Goal: Task Accomplishment & Management: Manage account settings

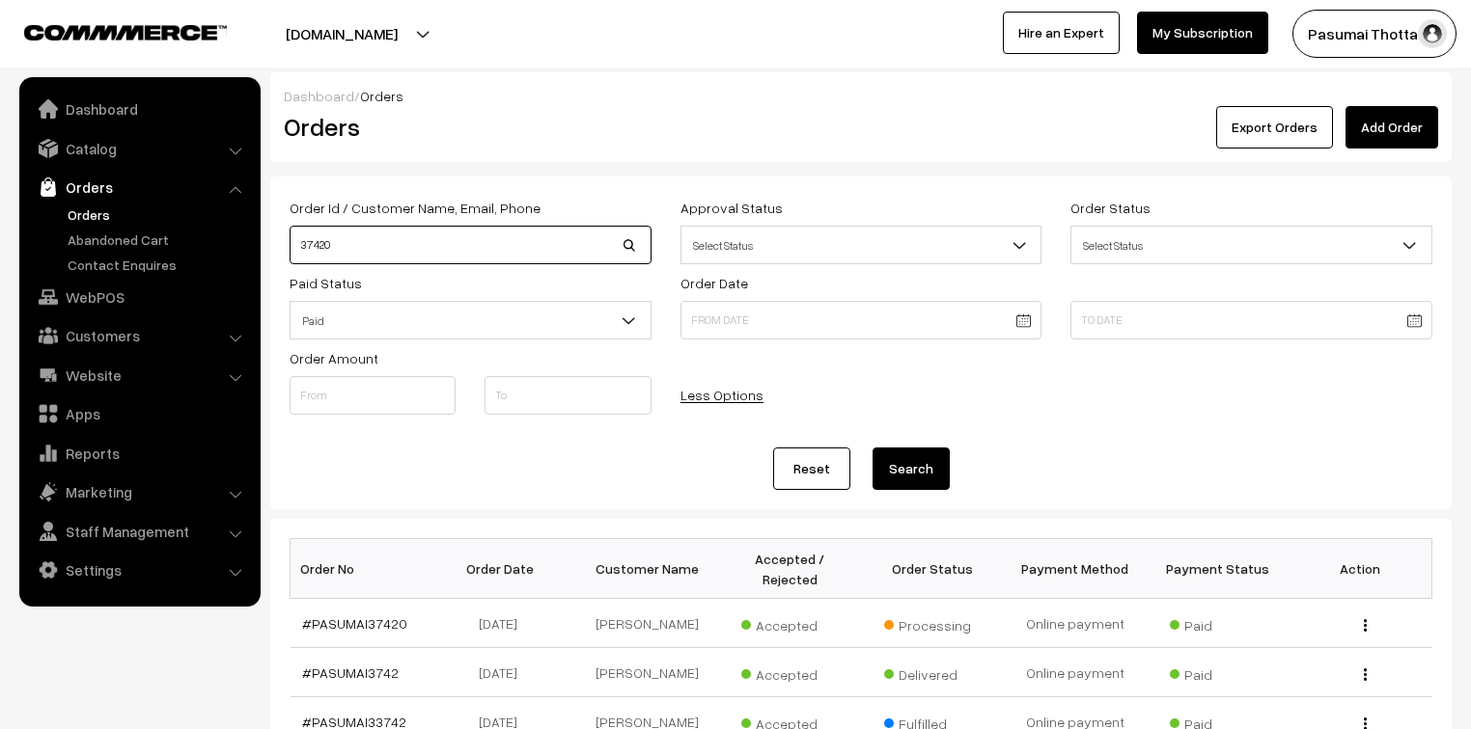
click at [351, 246] on input "37420" at bounding box center [470, 245] width 362 height 39
type input "36339"
click at [872, 448] on button "Search" at bounding box center [910, 469] width 77 height 42
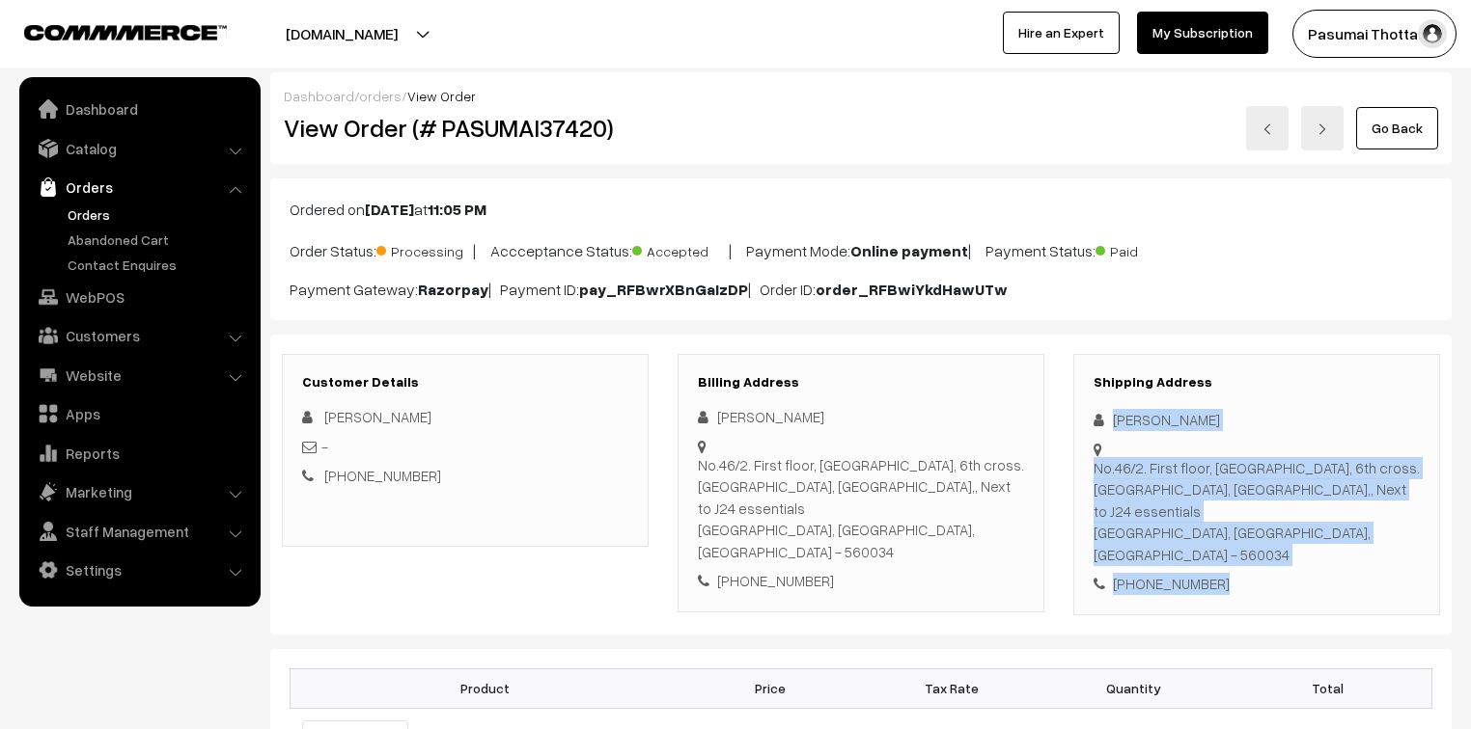
drag, startPoint x: 1114, startPoint y: 425, endPoint x: 1268, endPoint y: 531, distance: 186.6
click at [1268, 531] on div "Shipping Address Bharathi Muralidhar No.46/2. First floor, 3rd main, 6th cross.…" at bounding box center [1256, 484] width 367 height 261
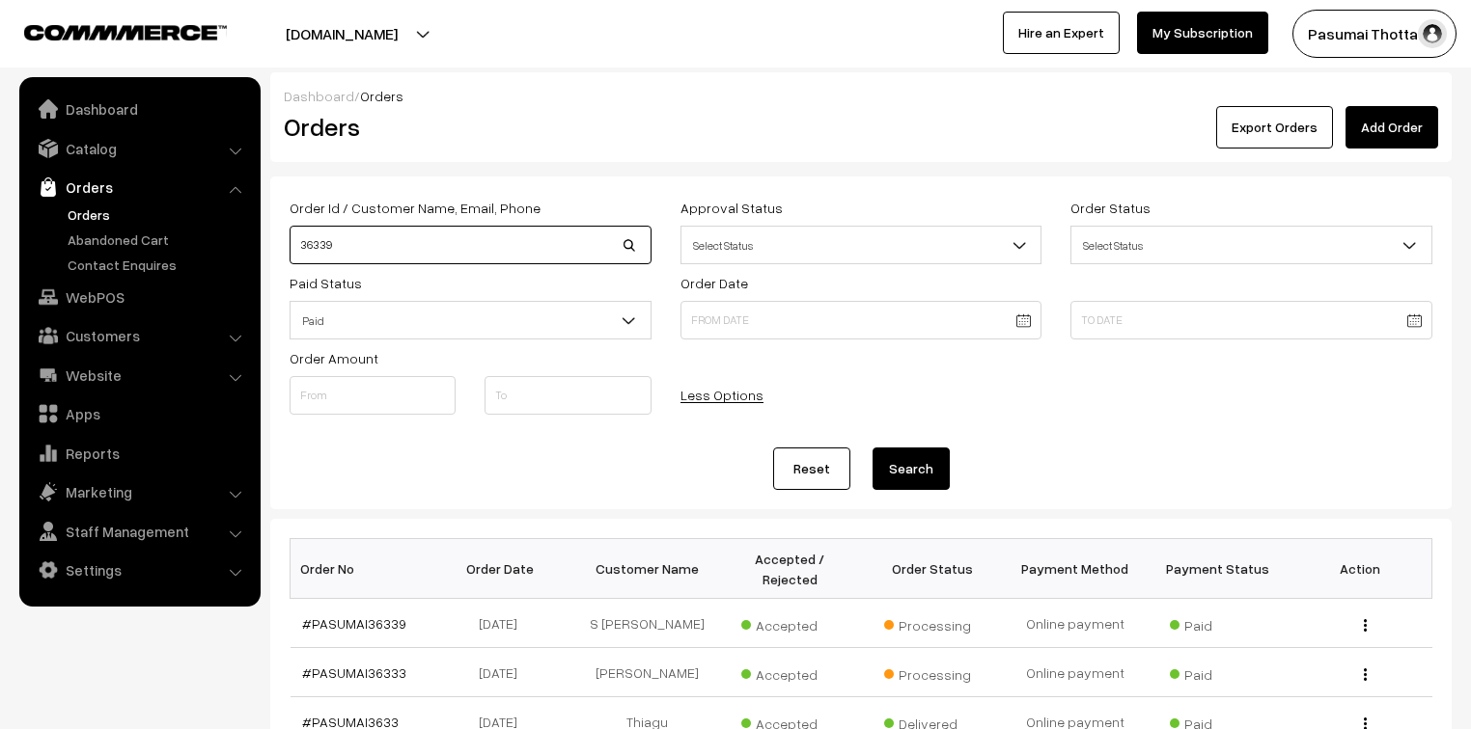
drag, startPoint x: 344, startPoint y: 235, endPoint x: 280, endPoint y: 247, distance: 64.7
click at [280, 247] on div "Order Id / Customer Name, Email, Phone 36339" at bounding box center [470, 230] width 391 height 69
type input "36875"
click at [872, 448] on button "Search" at bounding box center [910, 469] width 77 height 42
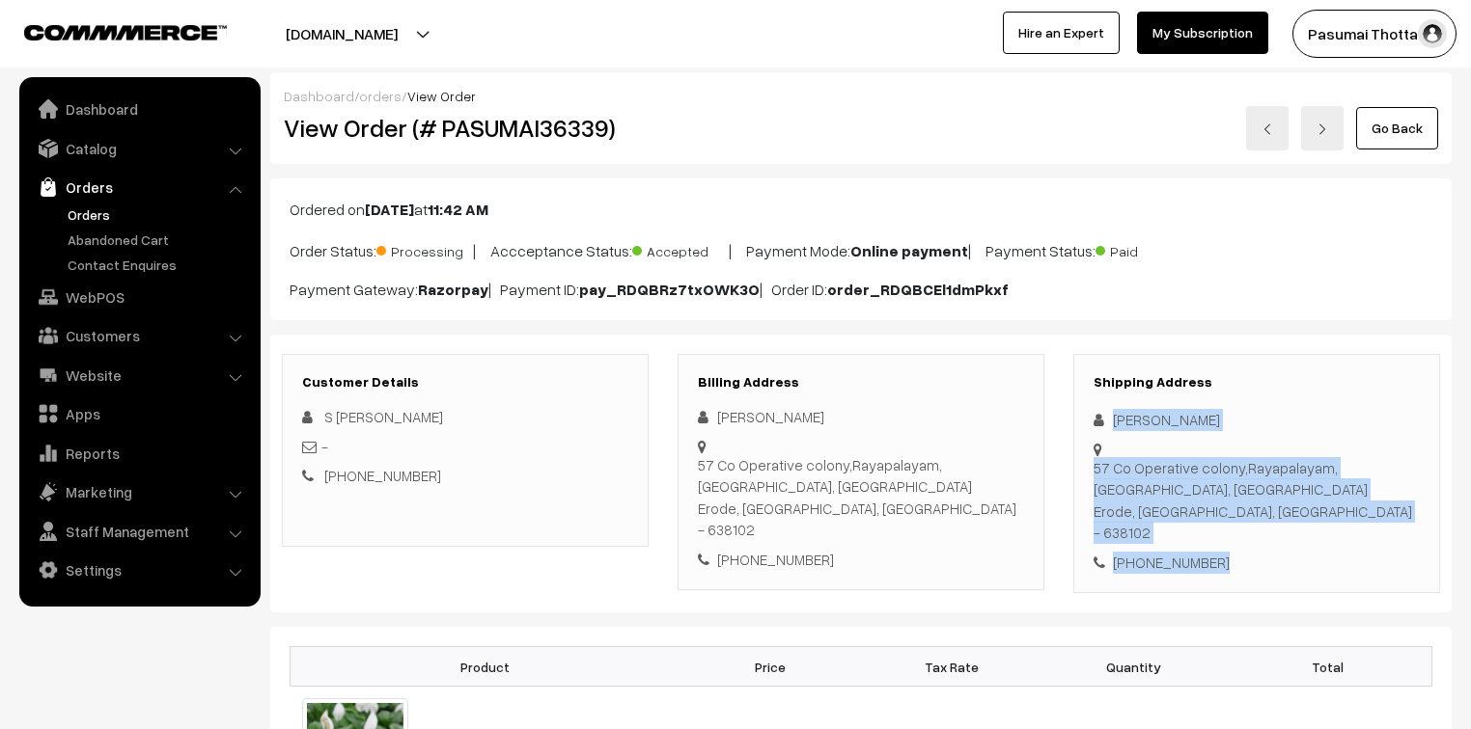
drag, startPoint x: 1113, startPoint y: 420, endPoint x: 1235, endPoint y: 516, distance: 155.2
click at [1235, 516] on div "Shipping Address Malathi Murugesan 57 Co Operative colony,Rayapalayam,Chithode,…" at bounding box center [1256, 474] width 367 height 240
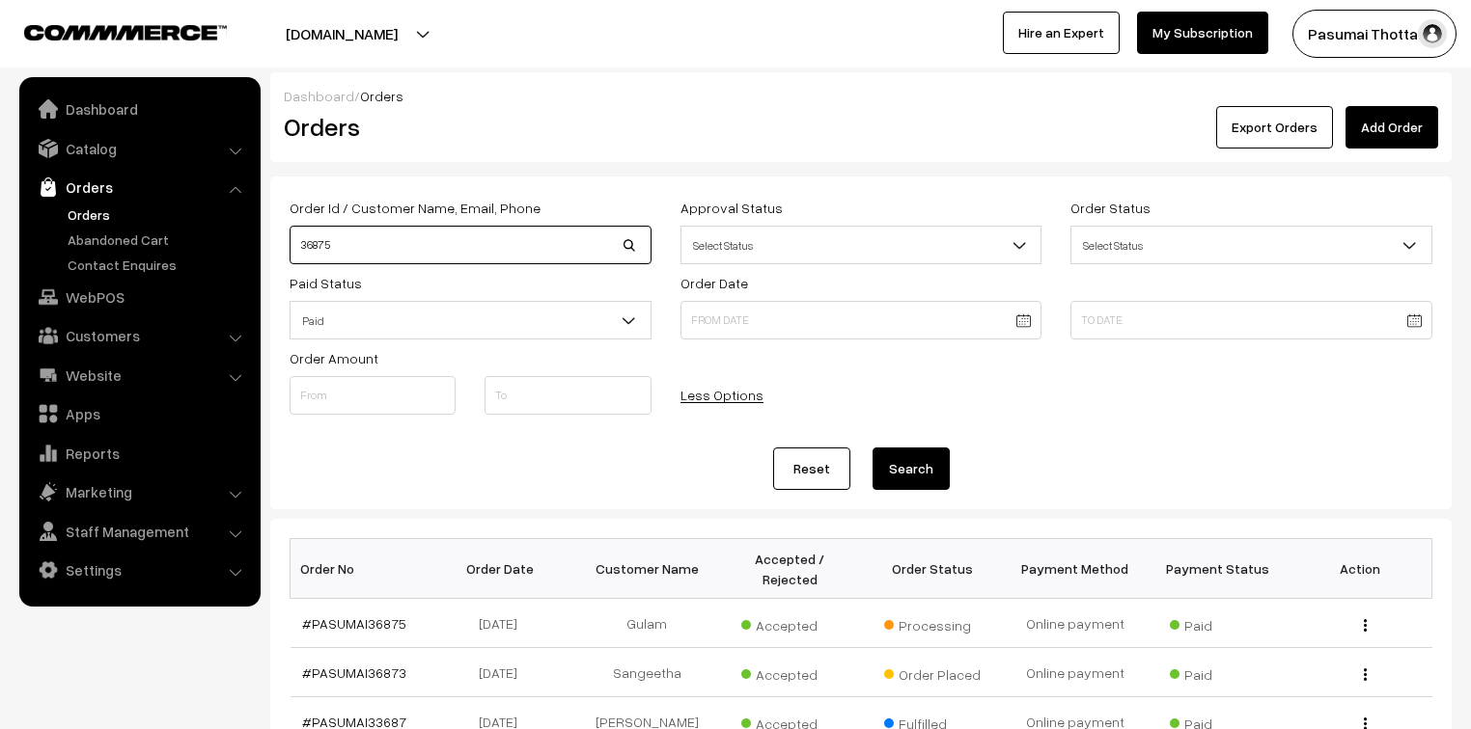
drag, startPoint x: 335, startPoint y: 249, endPoint x: 296, endPoint y: 246, distance: 38.7
click at [296, 246] on input "36875" at bounding box center [470, 245] width 362 height 39
type input "36928"
click at [872, 448] on button "Search" at bounding box center [910, 469] width 77 height 42
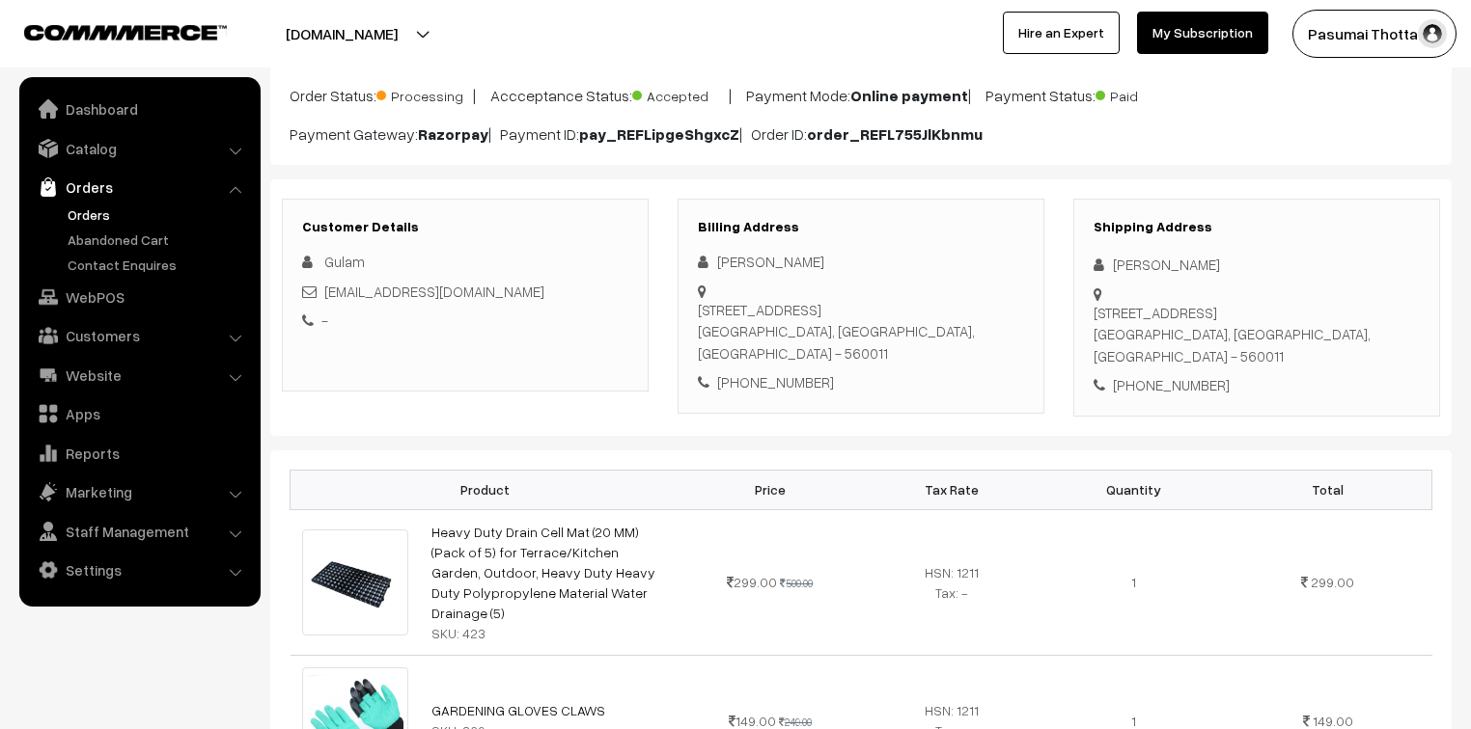
scroll to position [232, 0]
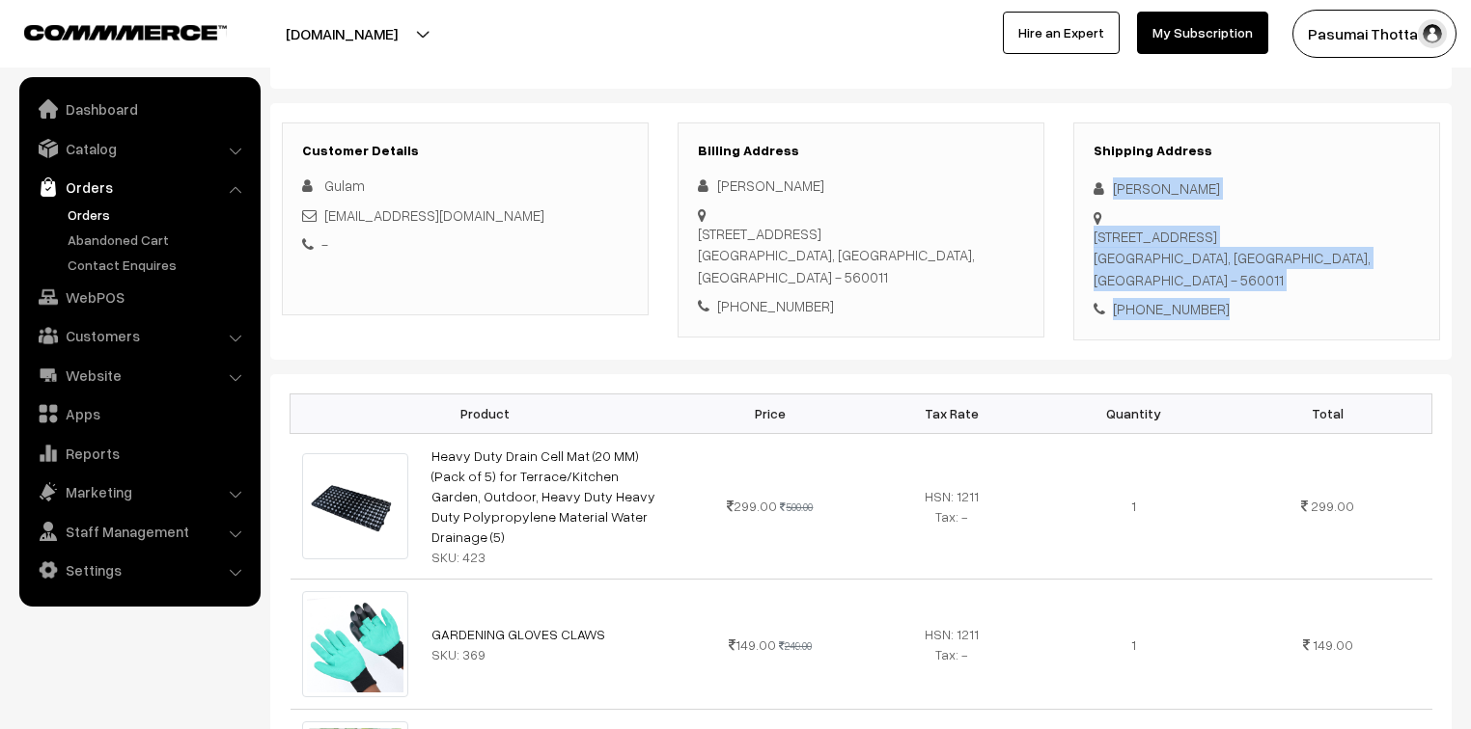
drag, startPoint x: 1106, startPoint y: 184, endPoint x: 1227, endPoint y: 309, distance: 174.0
click at [1227, 309] on div "Shipping Address Gulam Hussain No 61 3rd cross RBI colony jayanagar 3rd block e…" at bounding box center [1256, 232] width 367 height 218
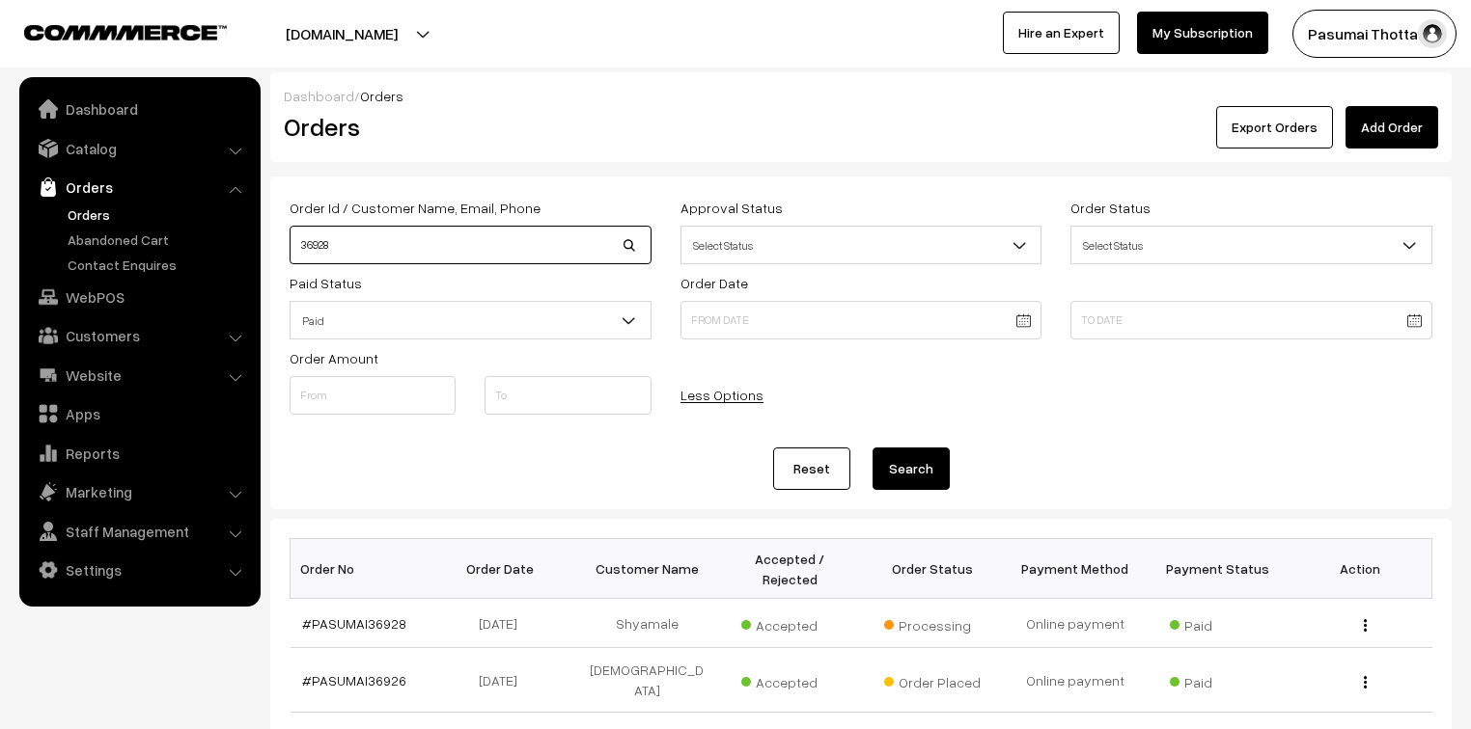
drag, startPoint x: 374, startPoint y: 239, endPoint x: 263, endPoint y: 240, distance: 111.0
click at [263, 240] on div "Dashboard / Orders Orders Export Orders Add Order Order Id / Customer Name, Ema…" at bounding box center [735, 647] width 1471 height 1151
type input "37334"
click at [872, 448] on button "Search" at bounding box center [910, 469] width 77 height 42
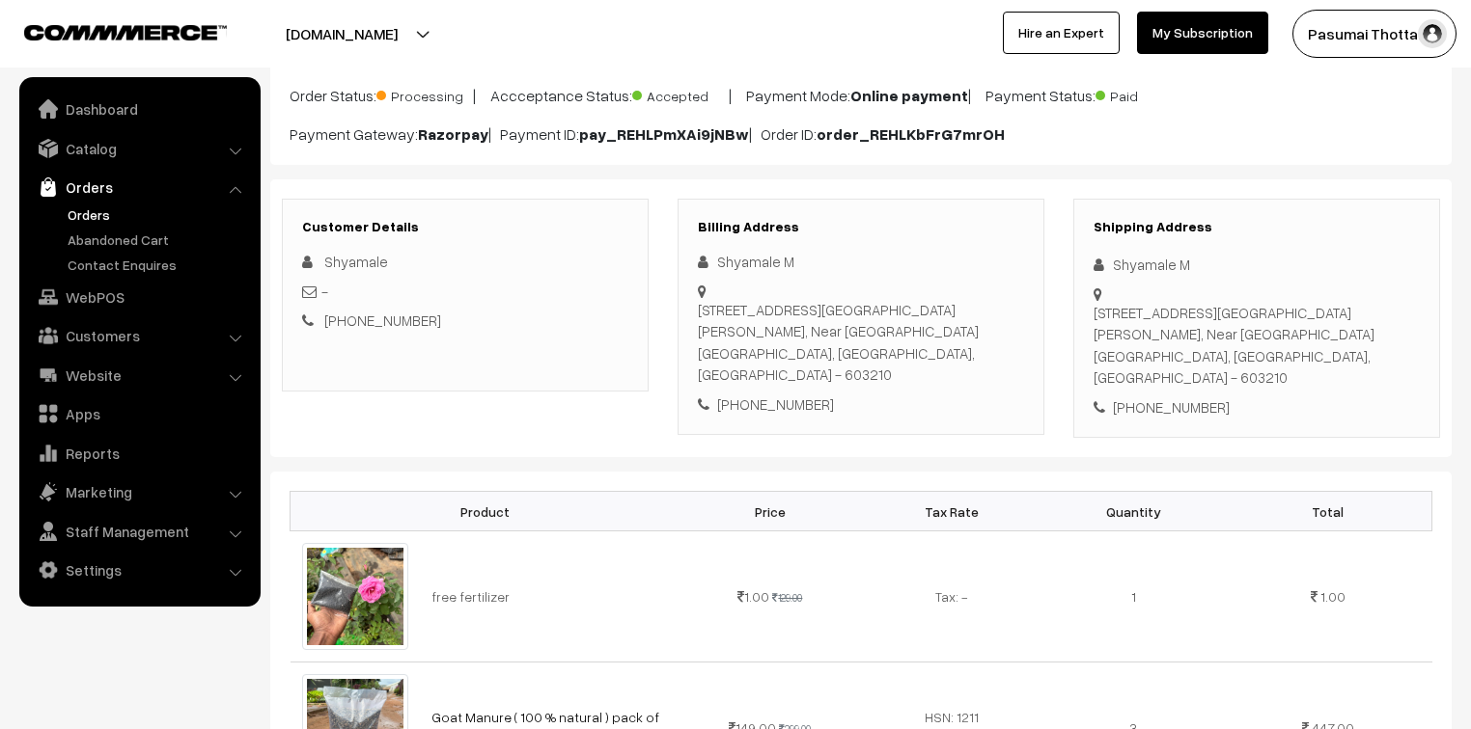
scroll to position [154, 0]
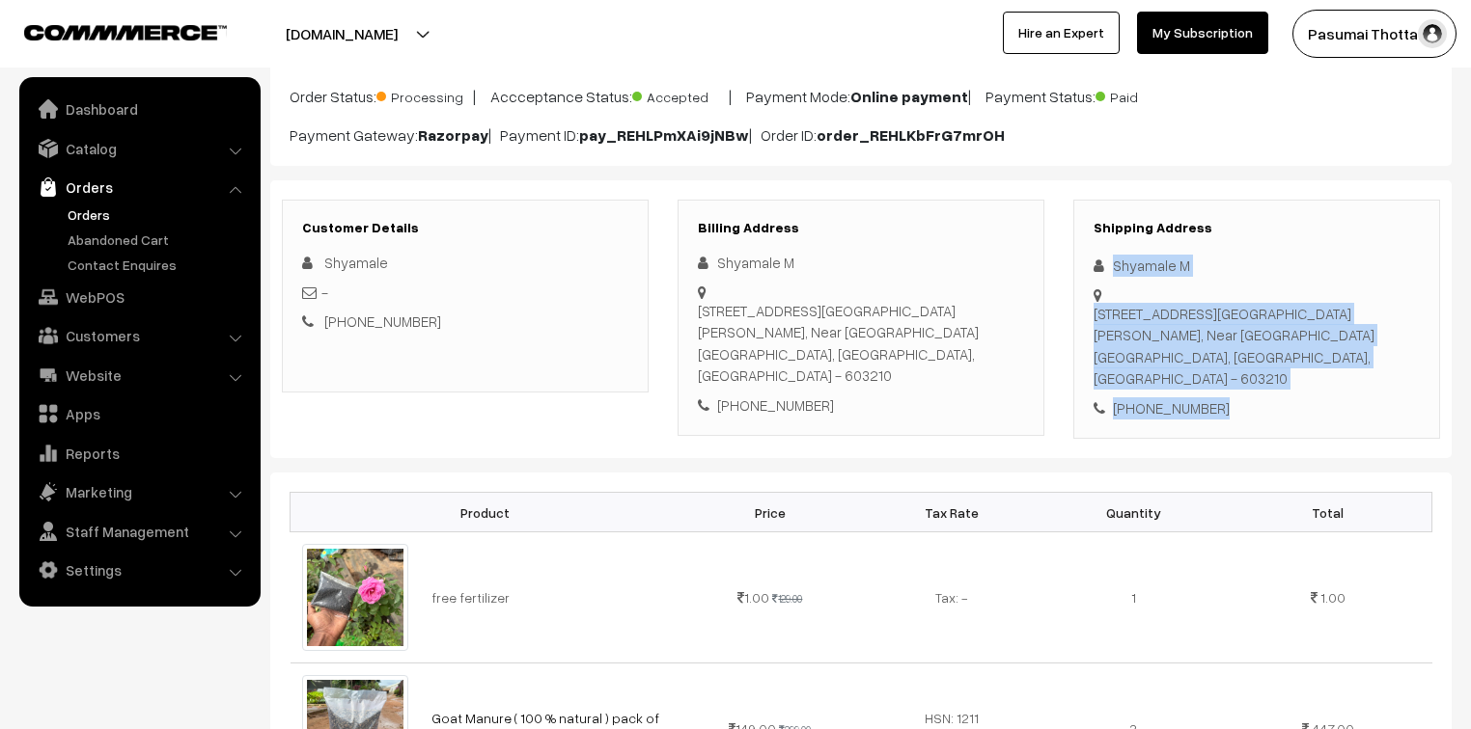
drag, startPoint x: 1115, startPoint y: 267, endPoint x: 1241, endPoint y: 389, distance: 174.7
click at [1241, 389] on div "Shipping Address Shyamale M [STREET_ADDRESS][GEOGRAPHIC_DATA][PERSON_NAME], Nea…" at bounding box center [1256, 320] width 367 height 240
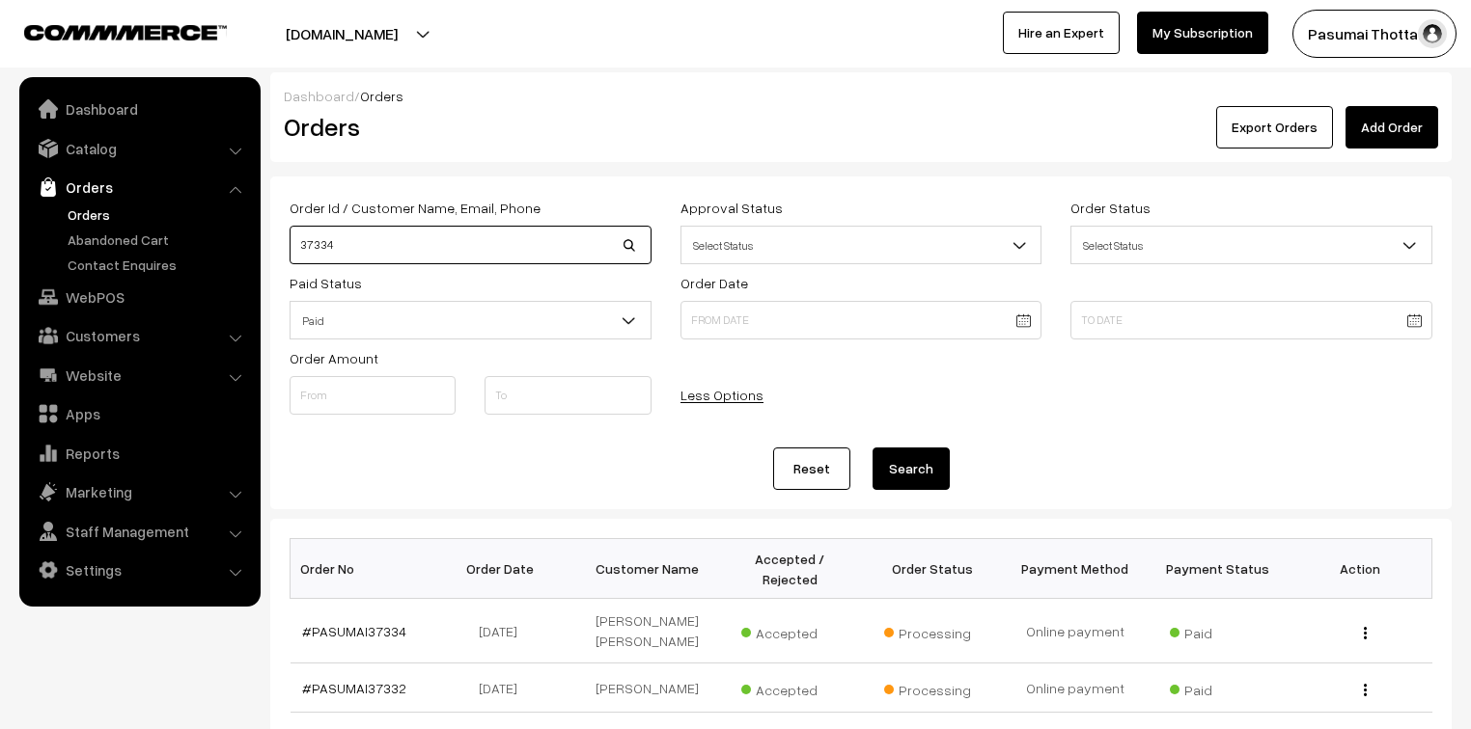
drag, startPoint x: 326, startPoint y: 237, endPoint x: 260, endPoint y: 234, distance: 66.7
click at [260, 234] on body "Thank you for showing interest. Our team will call you shortly. Close [DOMAIN_N…" at bounding box center [735, 674] width 1471 height 1349
type input "surya"
click at [872, 448] on button "Search" at bounding box center [910, 469] width 77 height 42
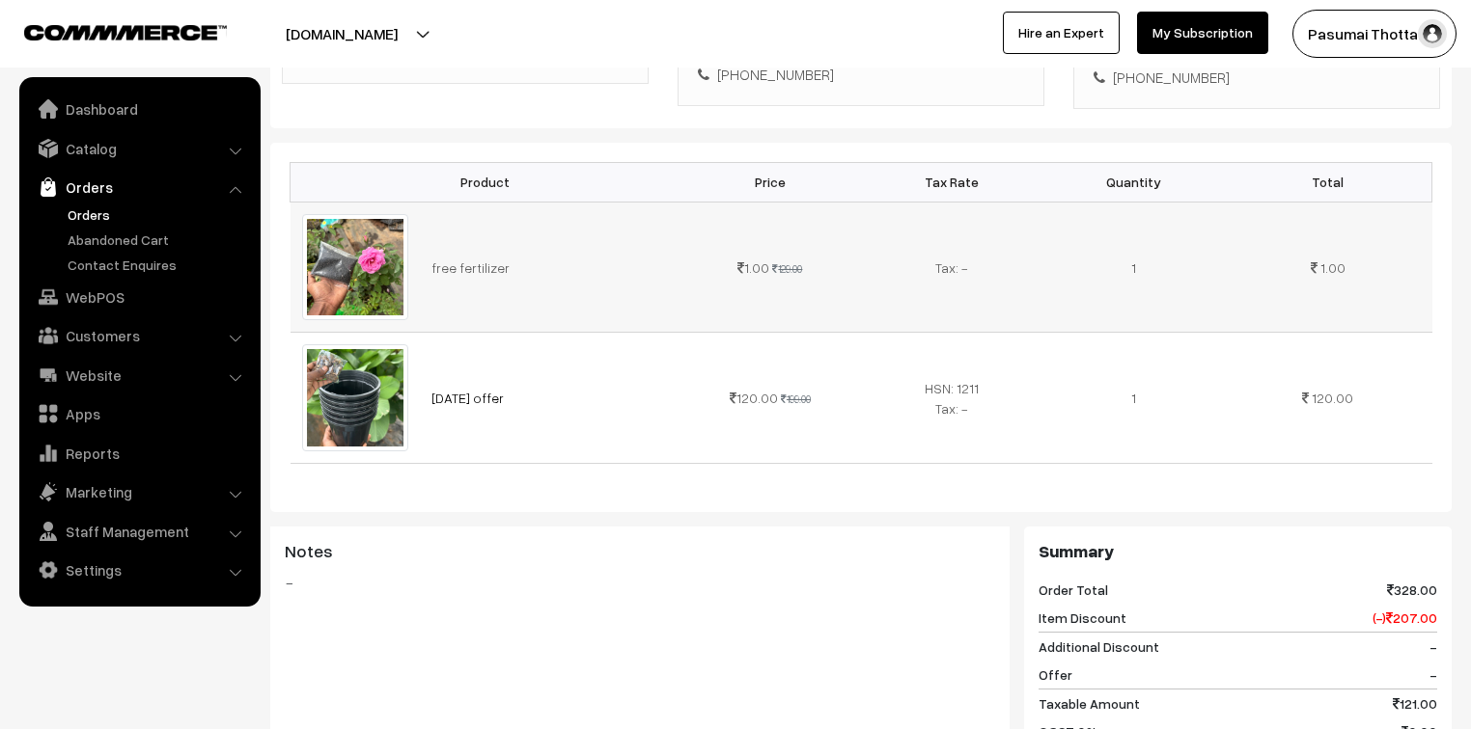
scroll to position [232, 0]
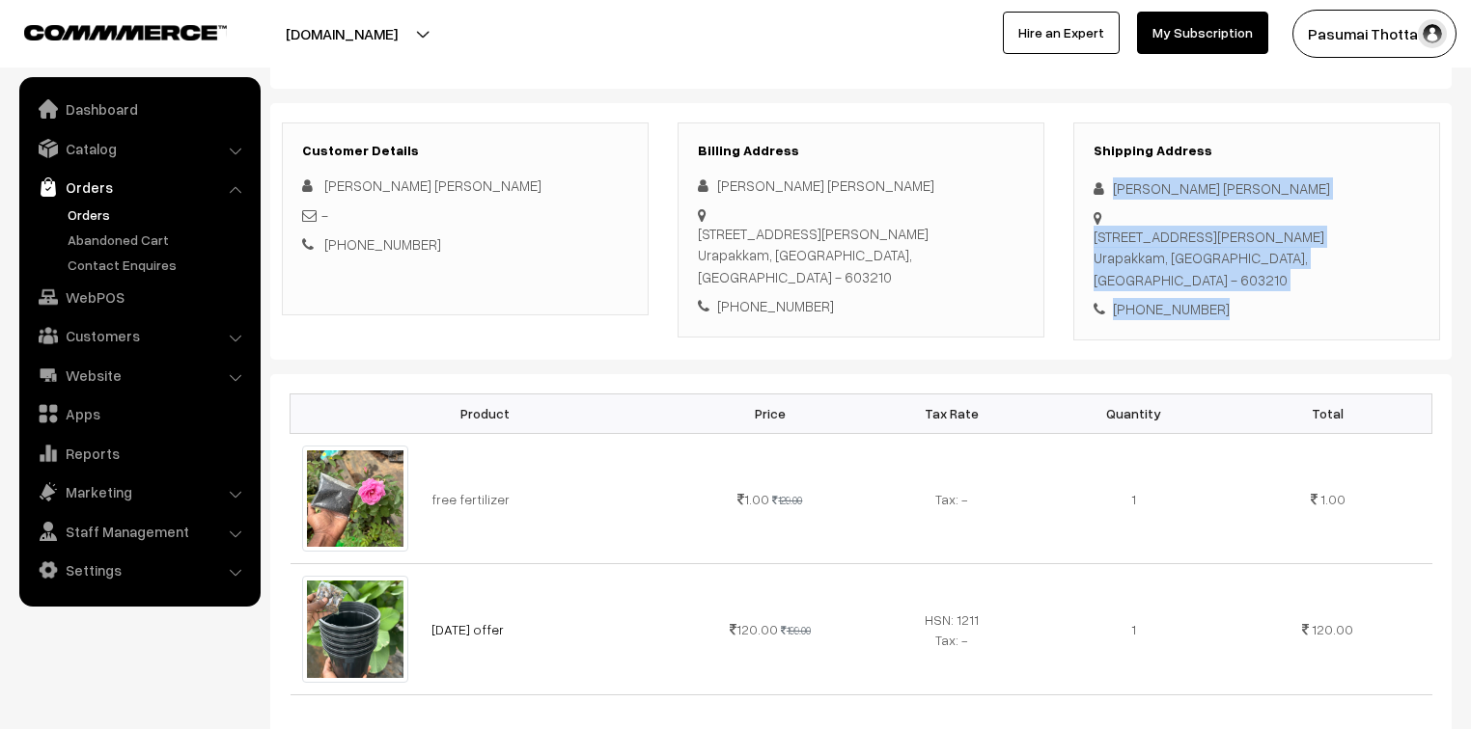
drag, startPoint x: 1112, startPoint y: 186, endPoint x: 1213, endPoint y: 280, distance: 137.9
click at [1213, 280] on div "Shipping Address [PERSON_NAME] [PERSON_NAME] [STREET_ADDRESS][PERSON_NAME] [PHO…" at bounding box center [1256, 232] width 367 height 218
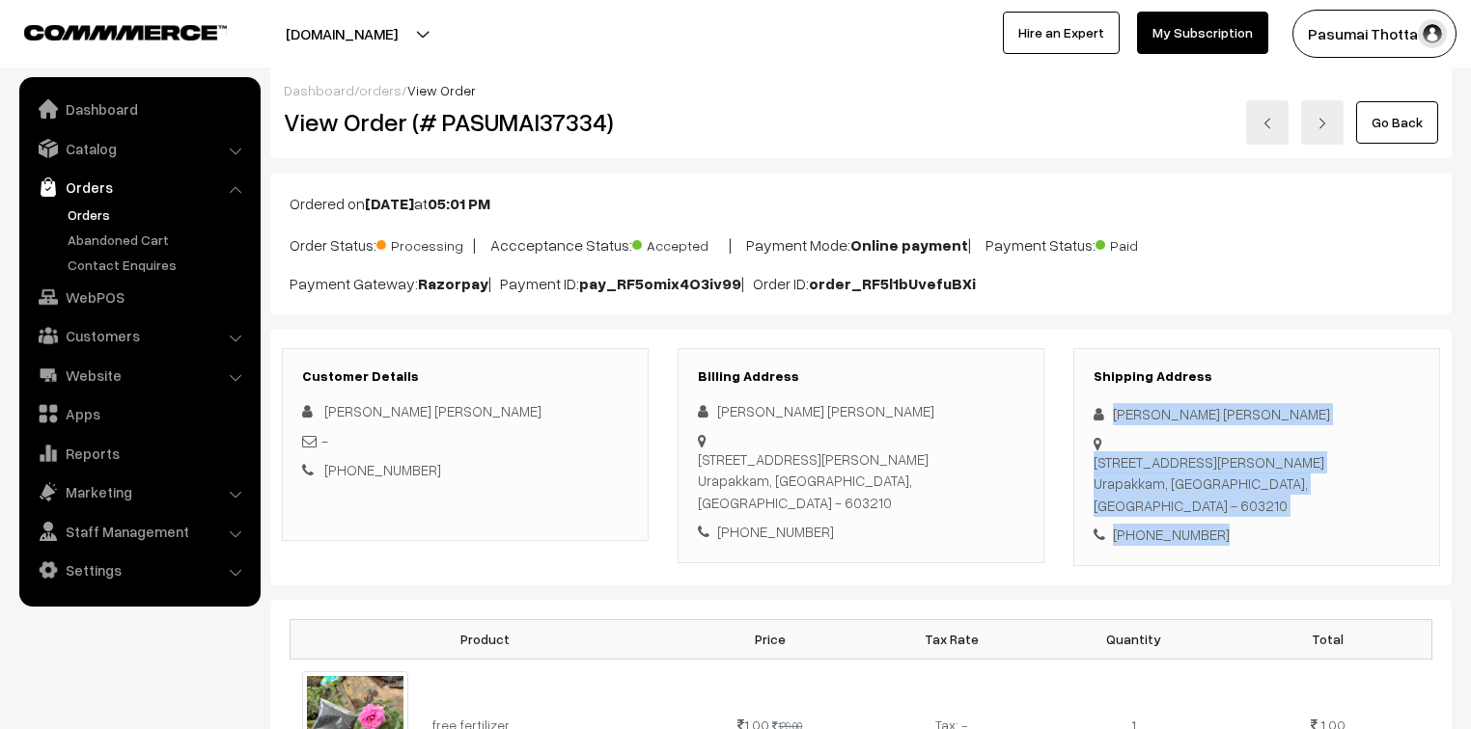
scroll to position [0, 0]
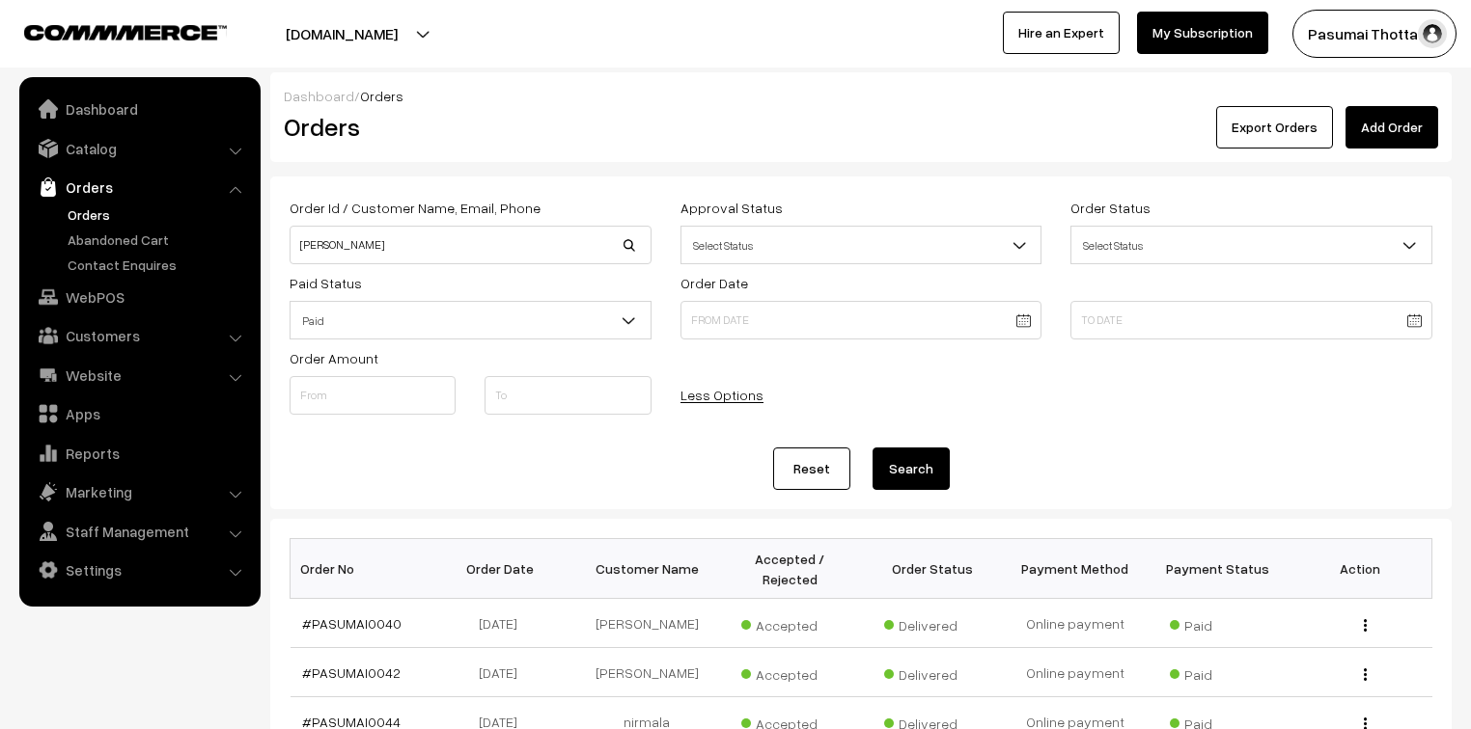
click at [922, 465] on button "Search" at bounding box center [910, 469] width 77 height 42
click at [351, 247] on input "[PERSON_NAME]" at bounding box center [470, 245] width 362 height 39
type input "[PERSON_NAME]"
click at [872, 448] on button "Search" at bounding box center [910, 469] width 77 height 42
click at [923, 479] on button "Search" at bounding box center [910, 469] width 77 height 42
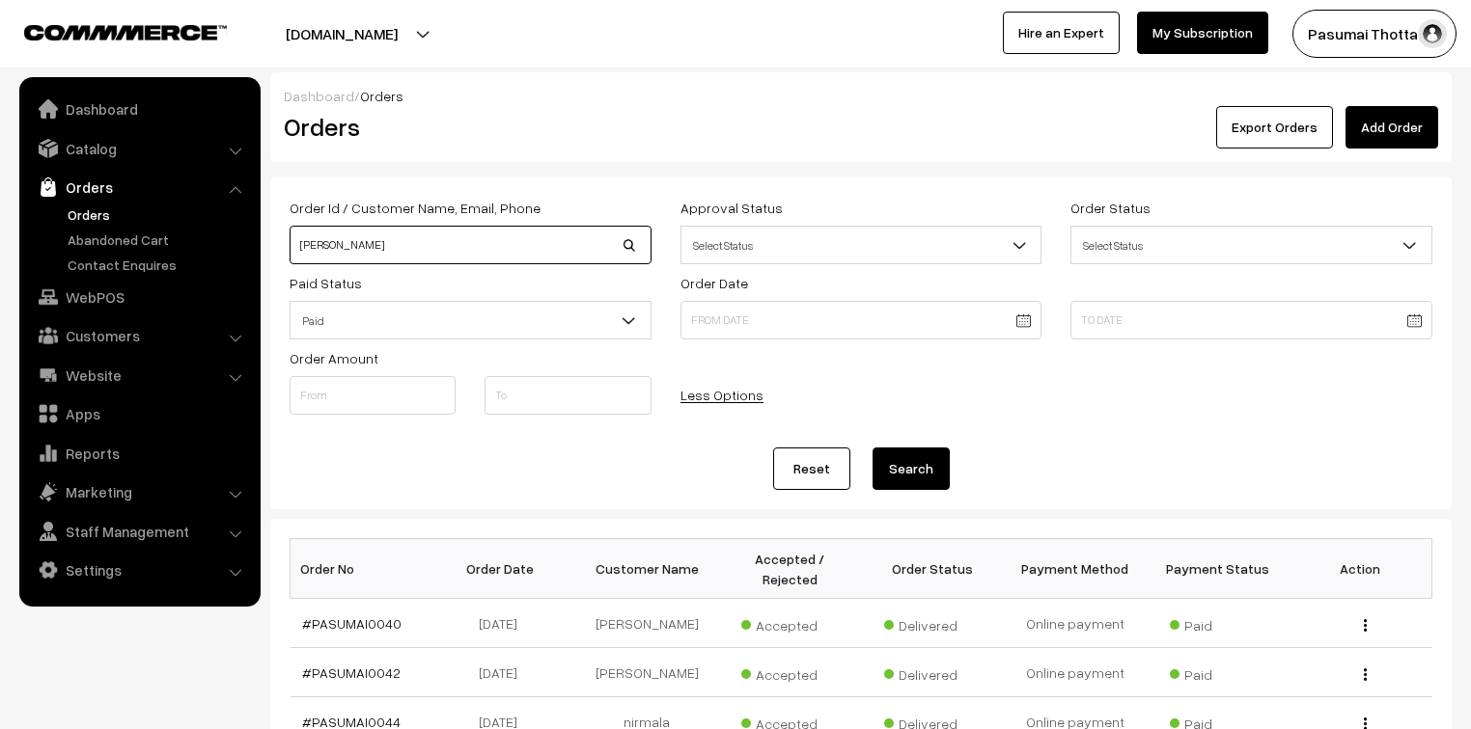
drag, startPoint x: 380, startPoint y: 253, endPoint x: 263, endPoint y: 253, distance: 116.8
click at [263, 253] on div "Dashboard / Orders Orders Export Orders Add Order Order Id / Customer Name, Ema…" at bounding box center [735, 640] width 1471 height 1136
type input "[PERSON_NAME],"
click at [872, 448] on button "Search" at bounding box center [910, 469] width 77 height 42
drag, startPoint x: 391, startPoint y: 250, endPoint x: 295, endPoint y: 250, distance: 95.5
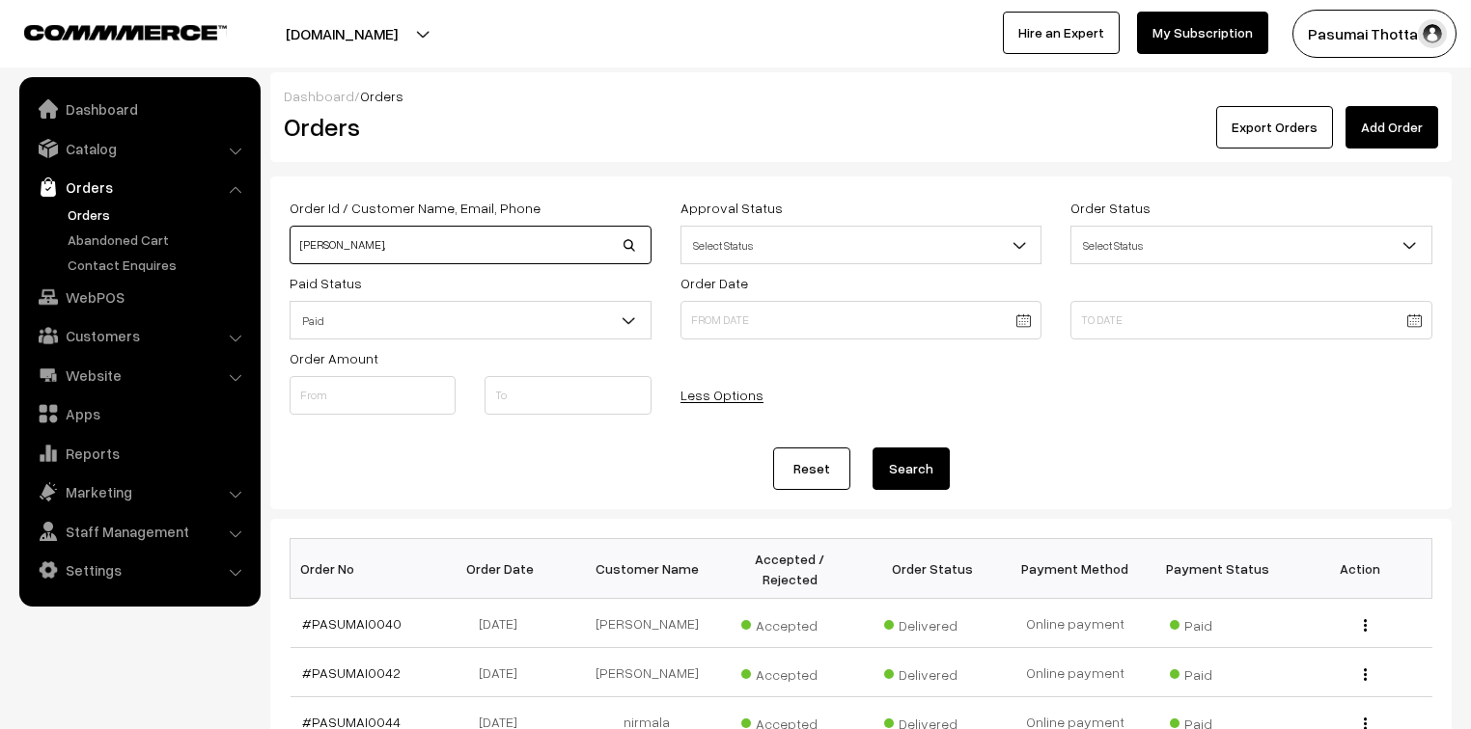
click at [295, 250] on input "[PERSON_NAME]," at bounding box center [470, 245] width 362 height 39
type input "6383817579"
click at [872, 448] on button "Search" at bounding box center [910, 469] width 77 height 42
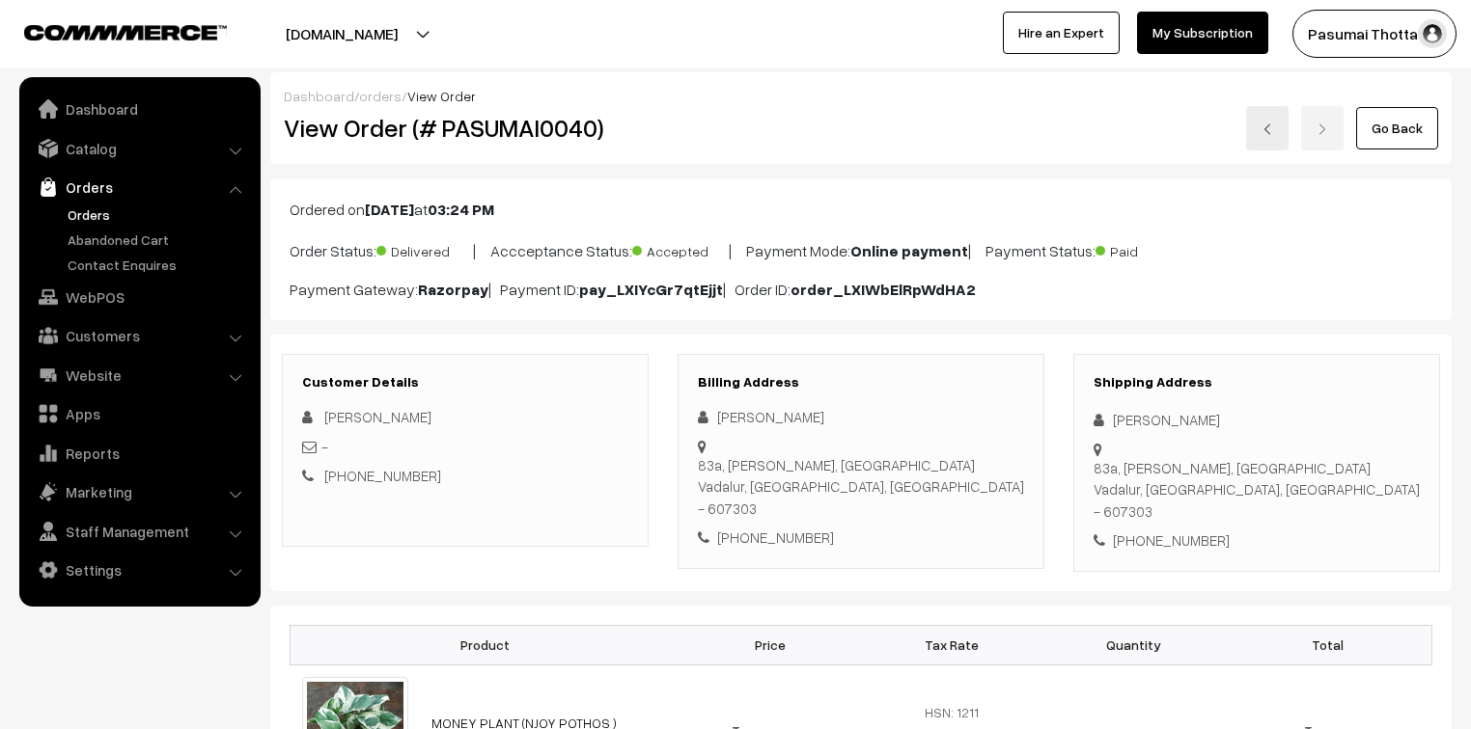
scroll to position [232, 0]
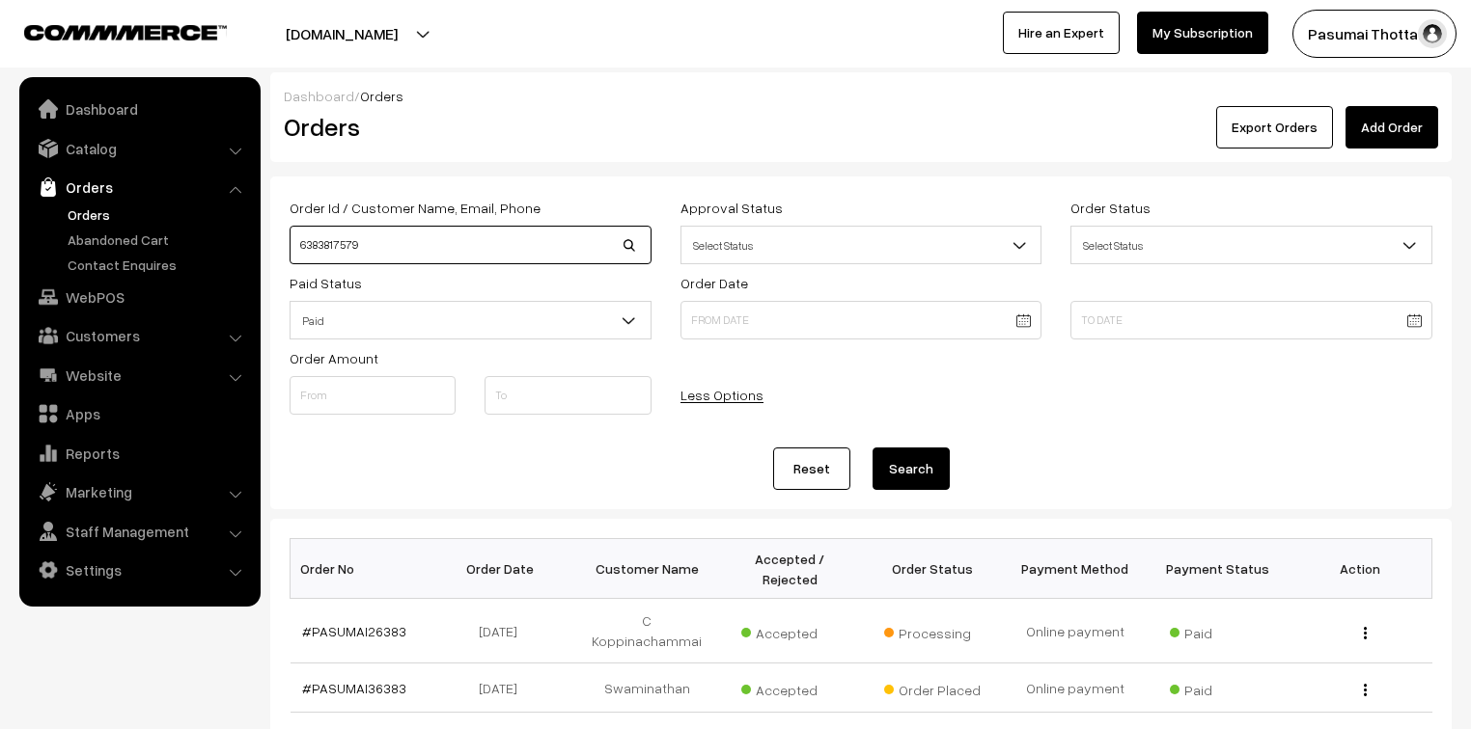
drag, startPoint x: 490, startPoint y: 243, endPoint x: 266, endPoint y: 257, distance: 224.3
click at [266, 257] on div "Dashboard / Orders Orders Export Orders Add Order Order Id / Customer Name, Ema…" at bounding box center [735, 647] width 1471 height 1151
type input "36861"
click at [872, 448] on button "Search" at bounding box center [910, 469] width 77 height 42
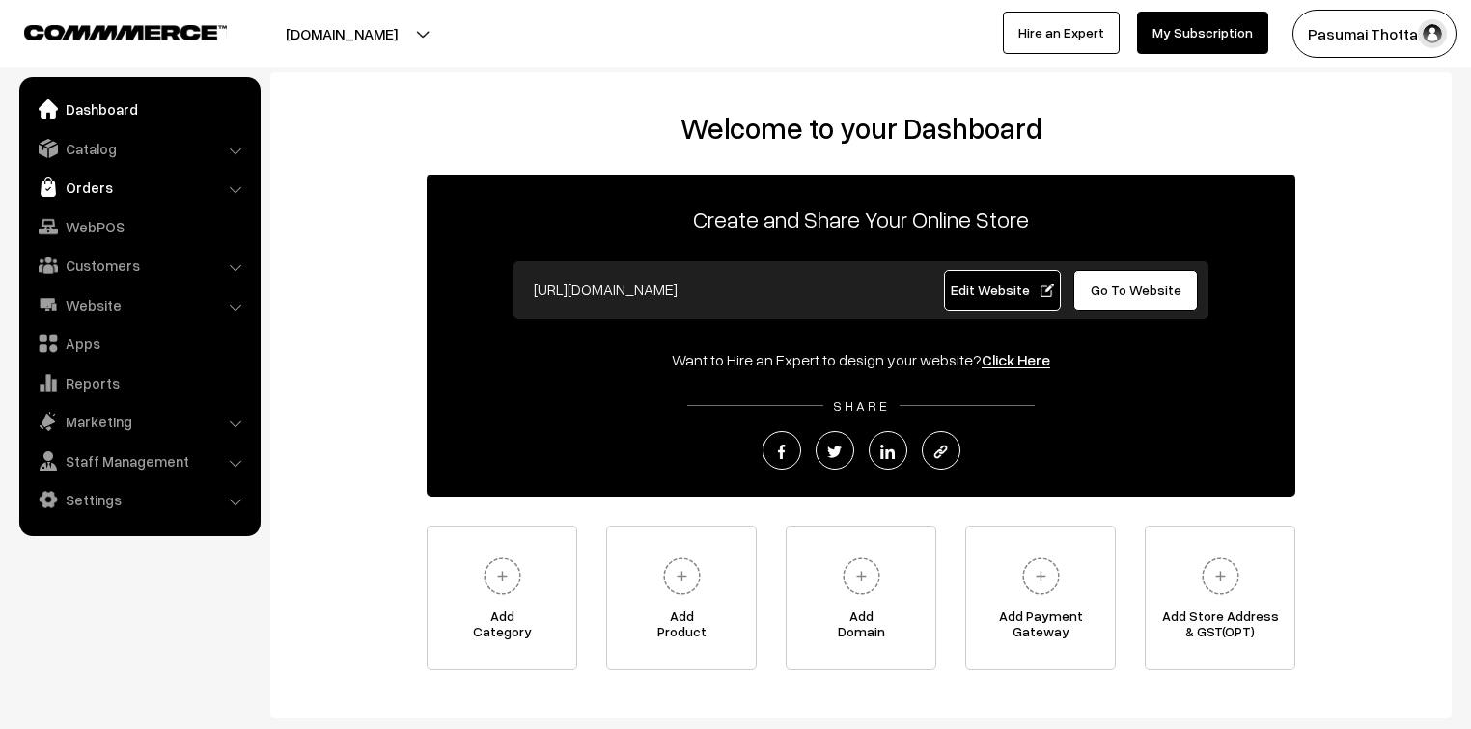
click at [93, 193] on link "Orders" at bounding box center [139, 187] width 230 height 35
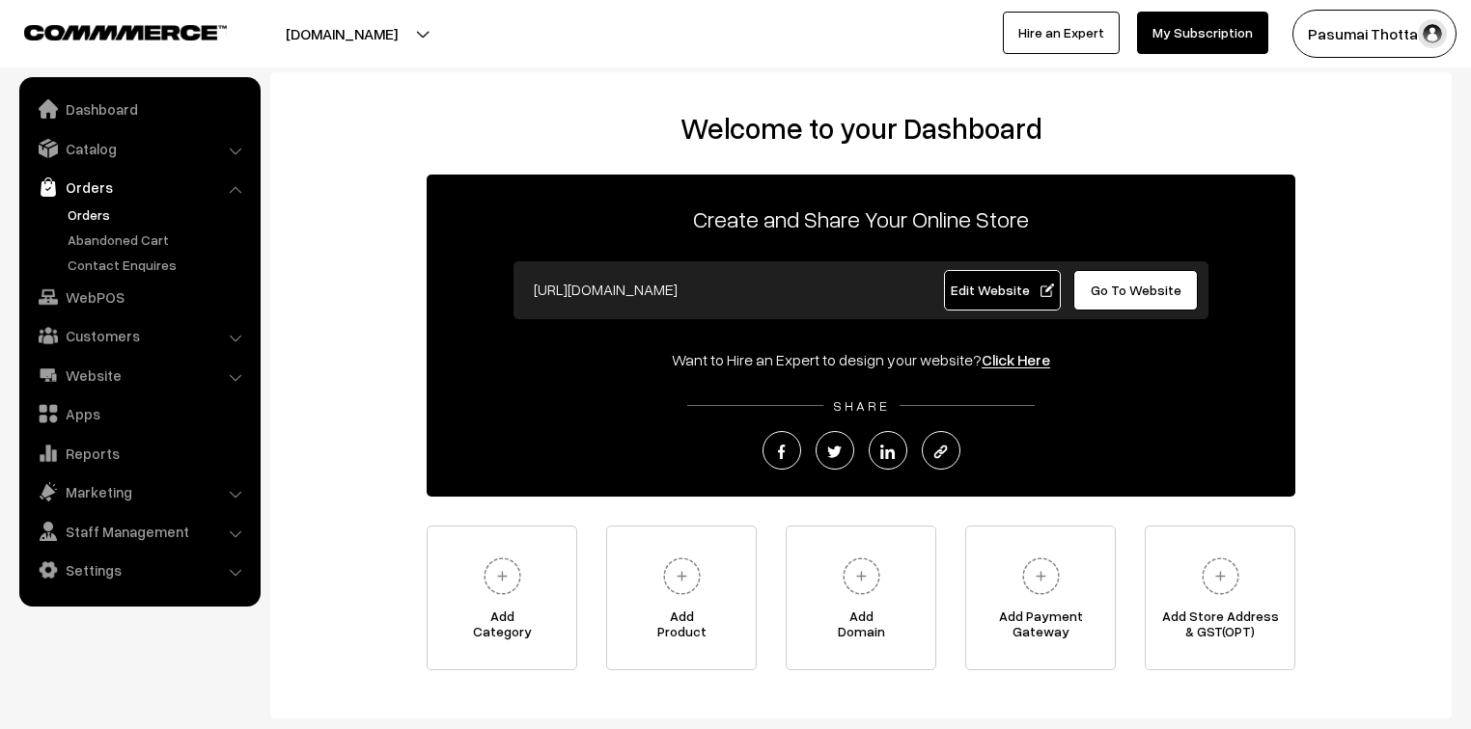
click at [102, 220] on link "Orders" at bounding box center [158, 215] width 191 height 20
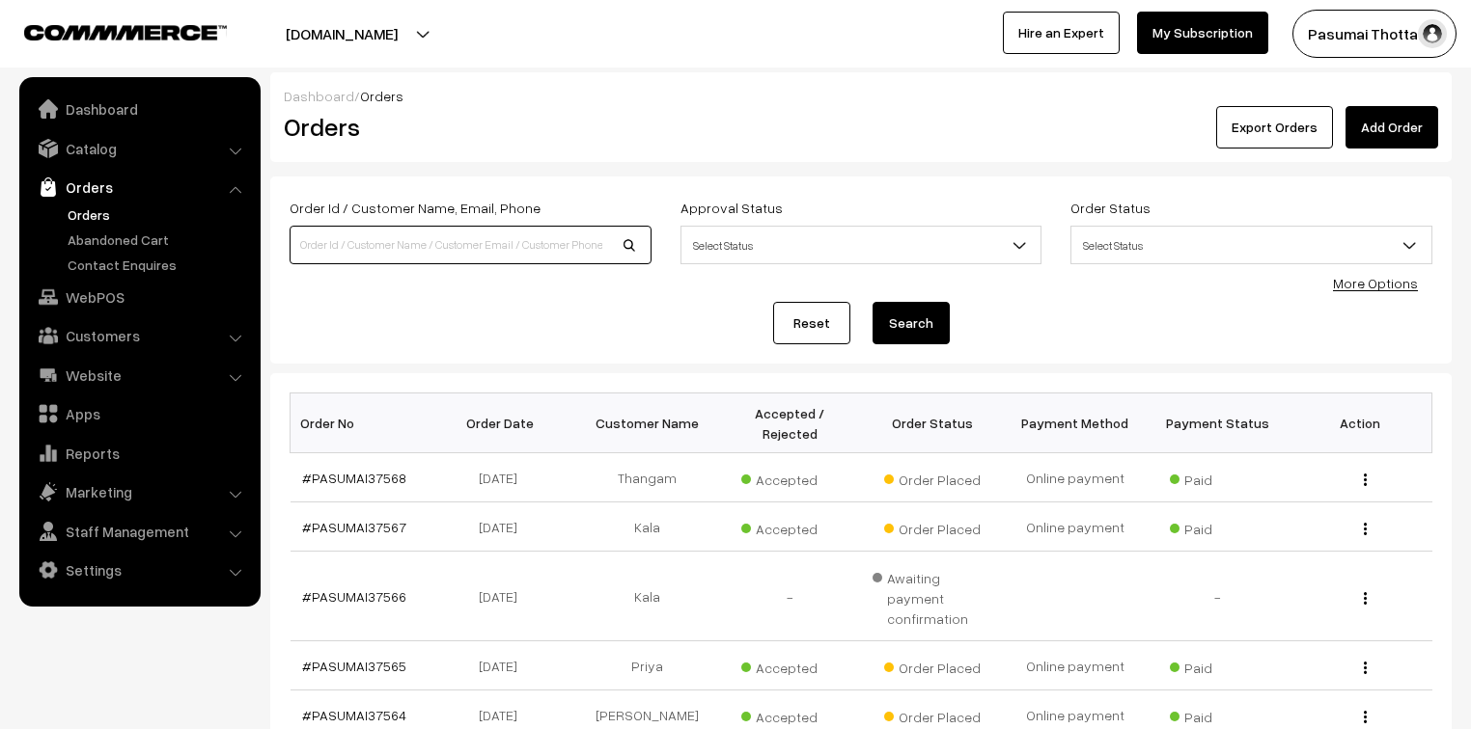
click at [367, 234] on input at bounding box center [470, 245] width 362 height 39
type input "6383817579"
click at [872, 302] on button "Search" at bounding box center [910, 323] width 77 height 42
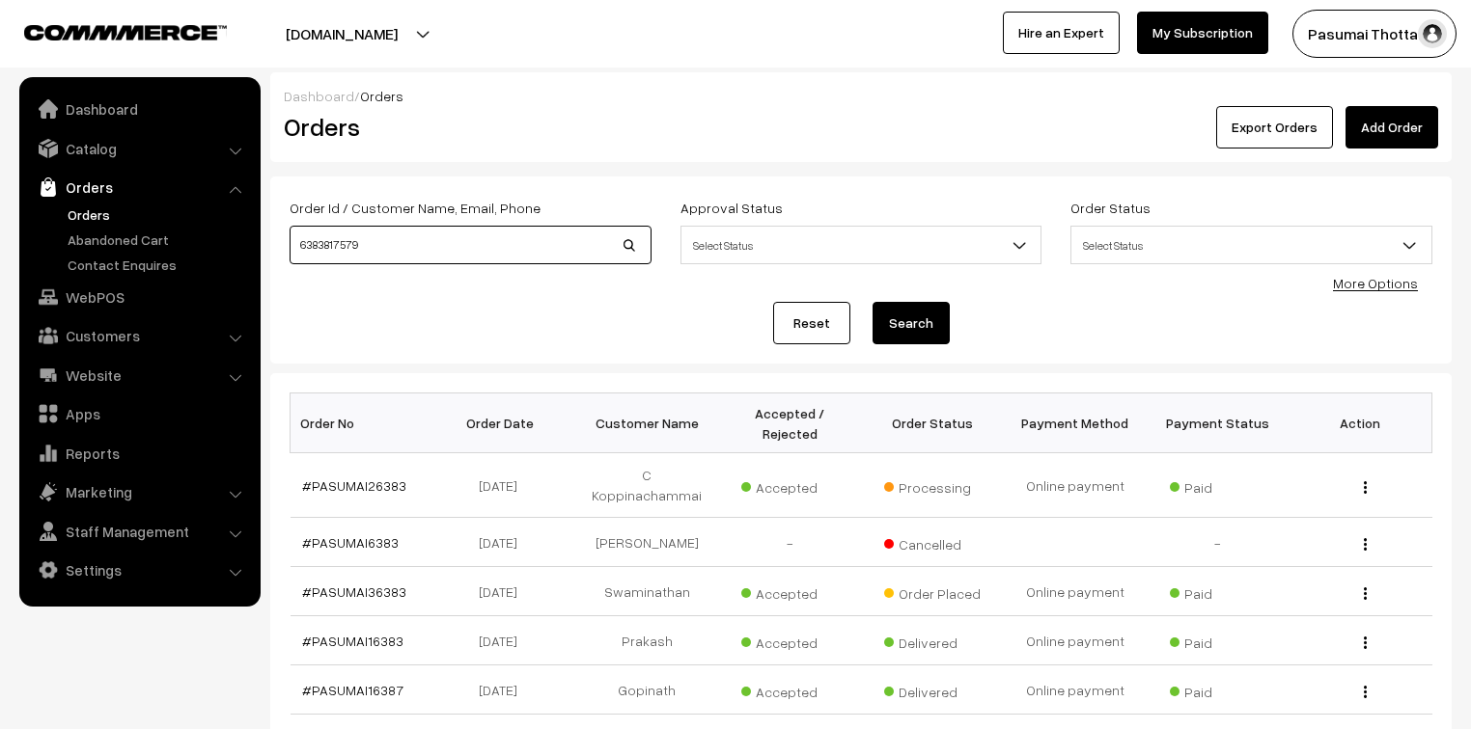
drag, startPoint x: 382, startPoint y: 233, endPoint x: 297, endPoint y: 242, distance: 85.5
click at [297, 242] on input "6383817579" at bounding box center [470, 245] width 362 height 39
type input "36634"
click at [872, 302] on button "Search" at bounding box center [910, 323] width 77 height 42
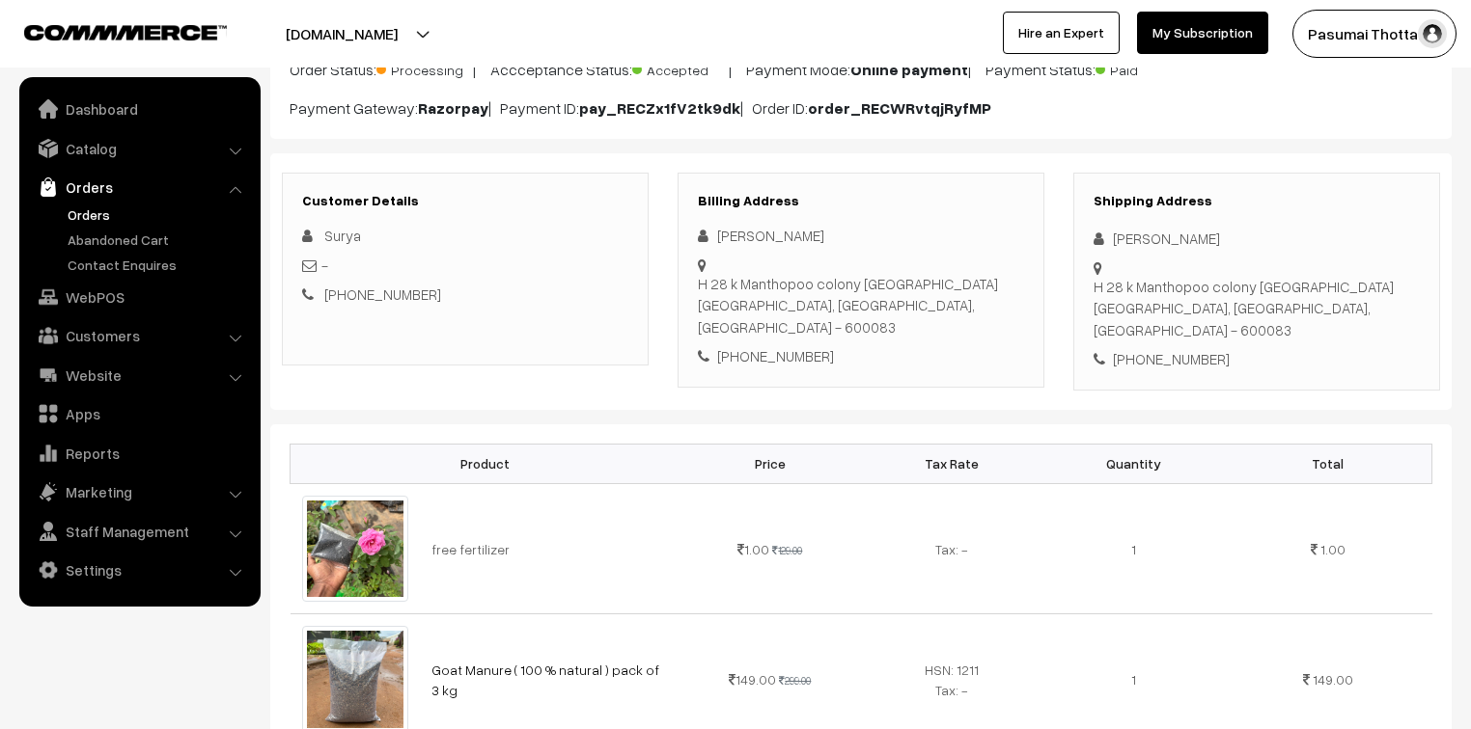
scroll to position [154, 0]
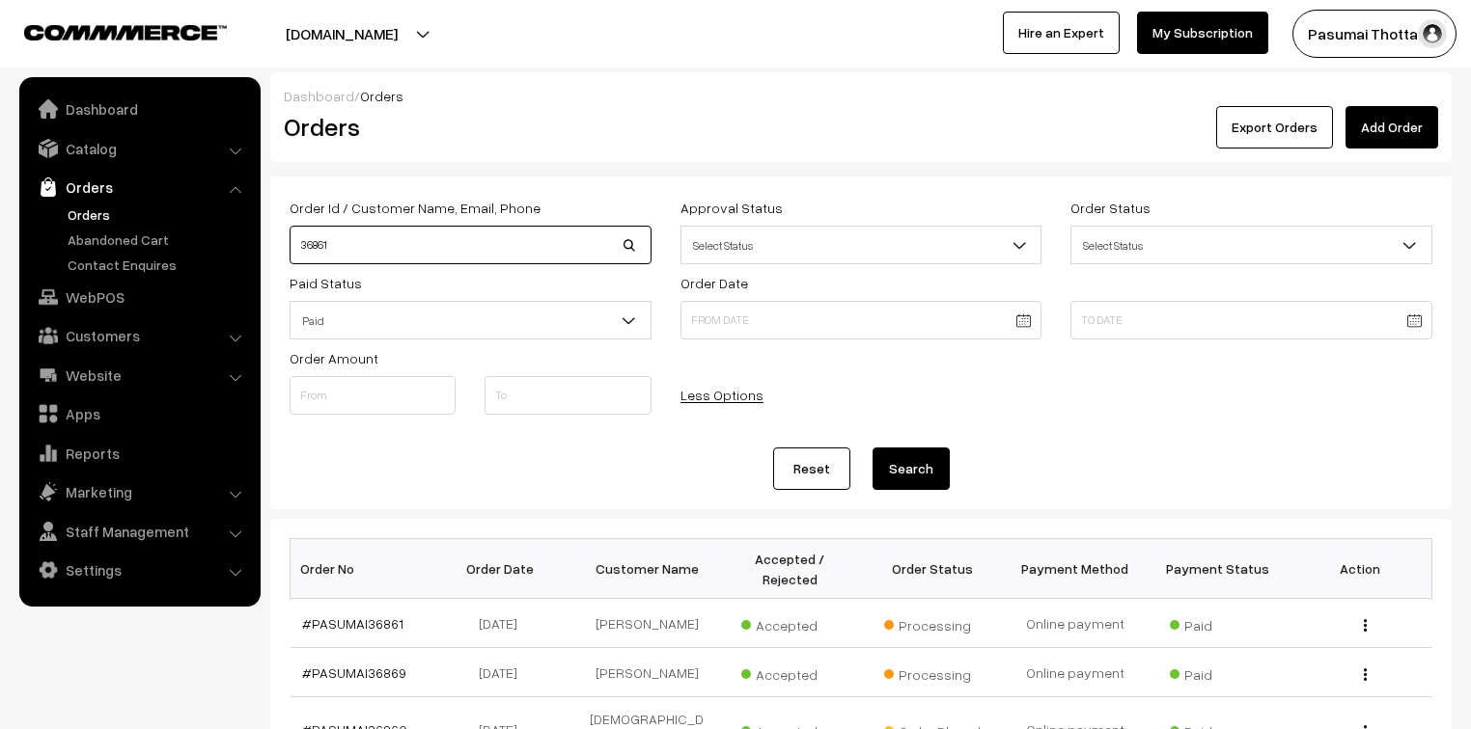
drag, startPoint x: 373, startPoint y: 249, endPoint x: 270, endPoint y: 274, distance: 106.2
click at [270, 274] on div "Order Id / Customer Name, Email, Phone 36861 Approval Status Select Status Awai…" at bounding box center [860, 343] width 1181 height 333
type input "8072531375"
click at [872, 448] on button "Search" at bounding box center [910, 469] width 77 height 42
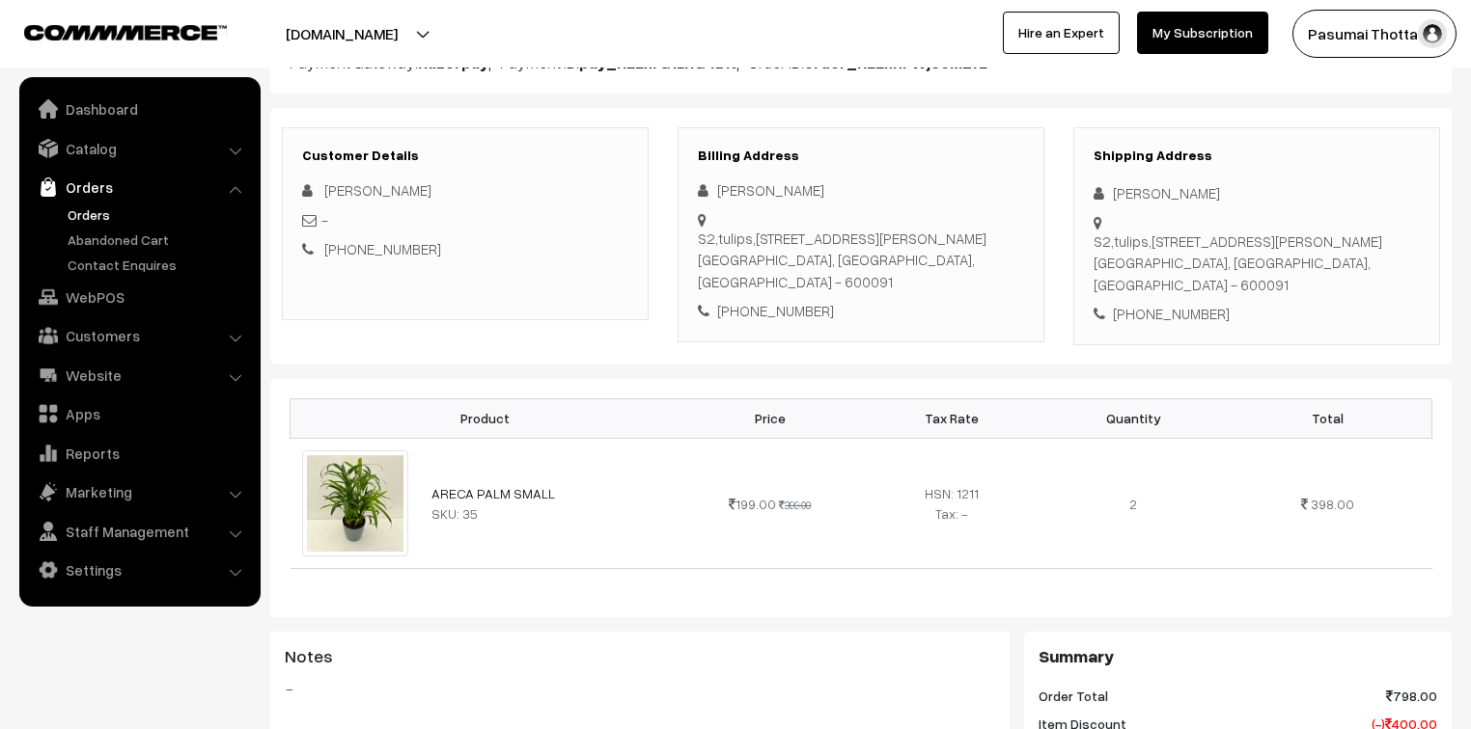
scroll to position [232, 0]
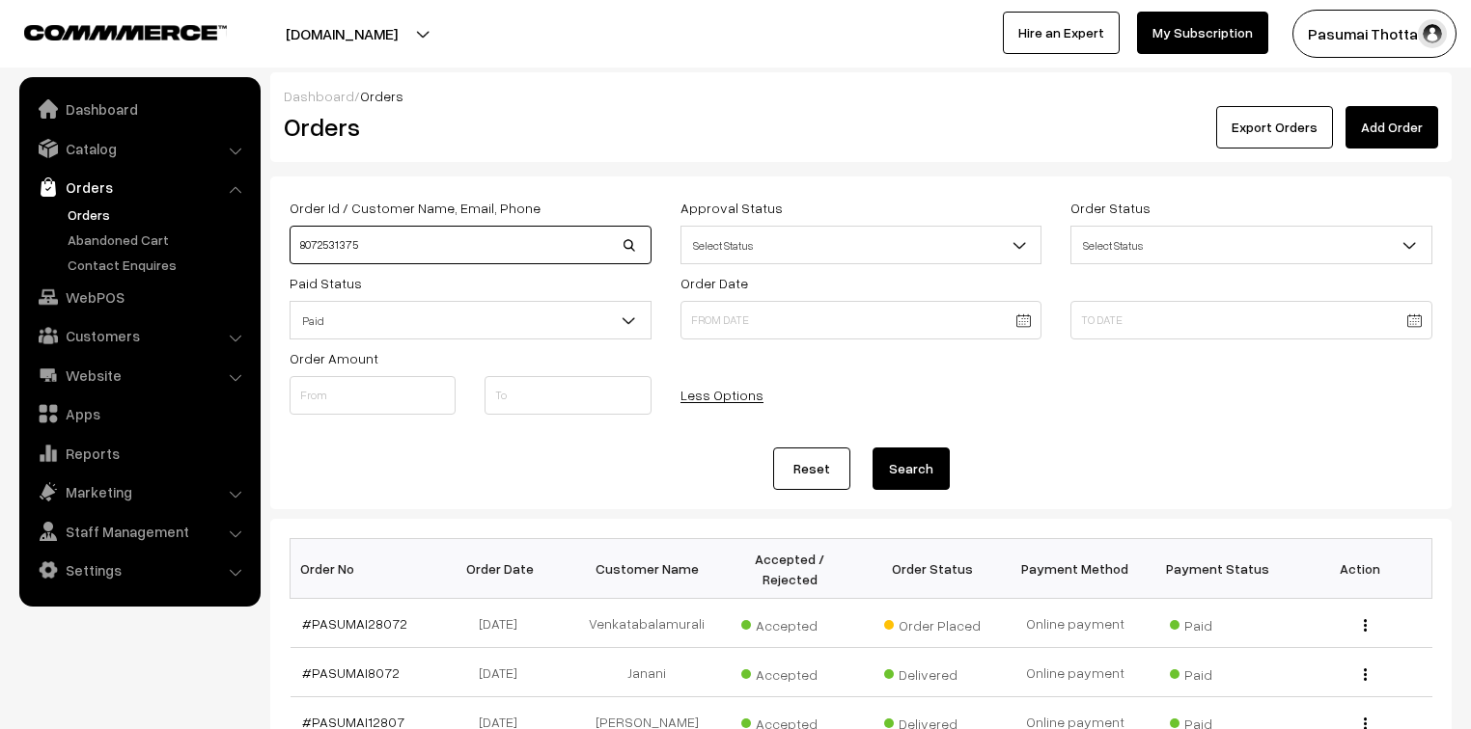
drag, startPoint x: 374, startPoint y: 237, endPoint x: 268, endPoint y: 243, distance: 106.3
click at [268, 243] on div "Dashboard / Orders Orders Export Orders Add Order Order Id / Customer Name, Ema…" at bounding box center [735, 647] width 1471 height 1151
type input "7373598474"
click at [872, 448] on button "Search" at bounding box center [910, 469] width 77 height 42
drag, startPoint x: 409, startPoint y: 248, endPoint x: 258, endPoint y: 255, distance: 151.6
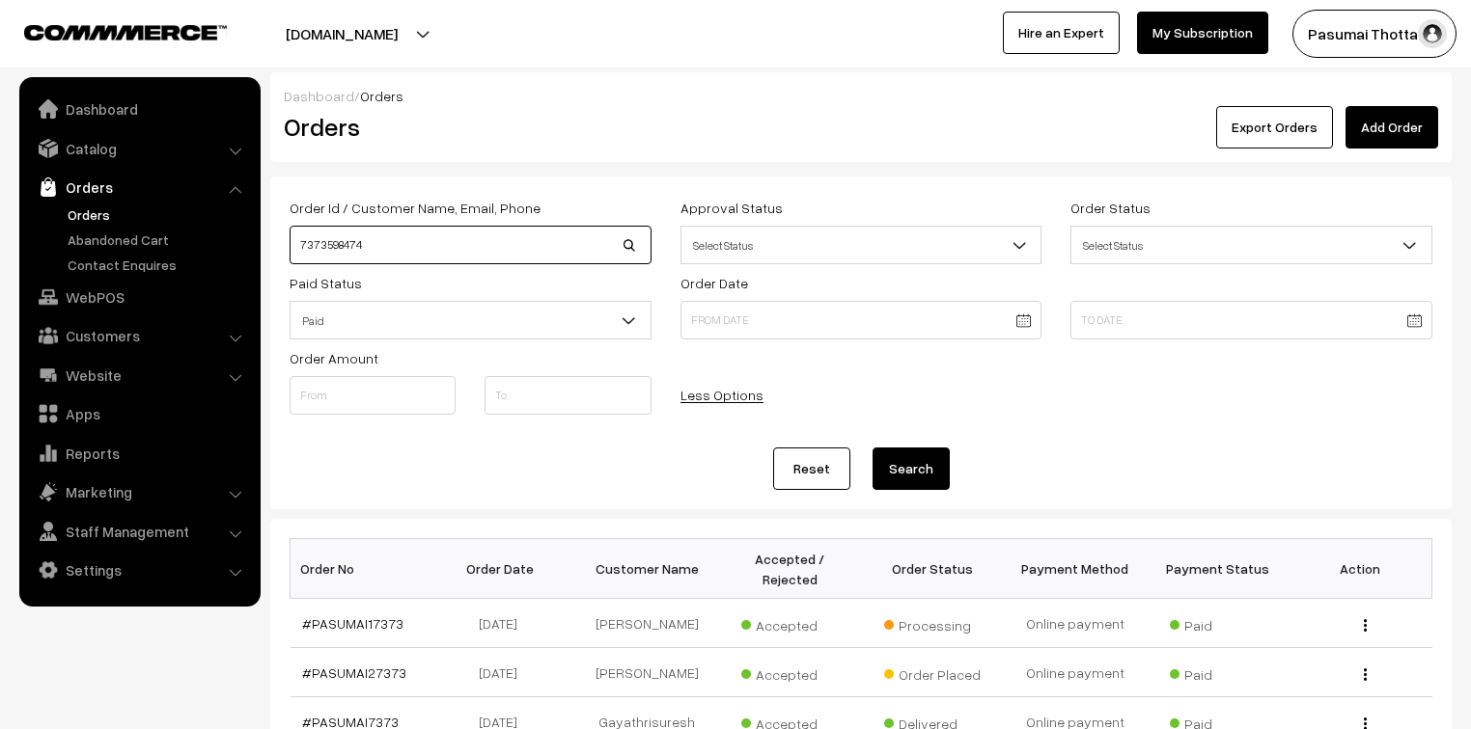
click at [258, 255] on body "Thank you for showing interest. Our team will call you shortly. Close [DOMAIN_N…" at bounding box center [735, 666] width 1471 height 1333
type input "[PERSON_NAME]"
click at [872, 448] on button "Search" at bounding box center [910, 469] width 77 height 42
drag, startPoint x: 359, startPoint y: 241, endPoint x: 261, endPoint y: 244, distance: 97.5
click at [261, 244] on div "Dashboard / Orders Orders Export Orders Add Order Order Id / Customer Name, Ema…" at bounding box center [735, 640] width 1471 height 1136
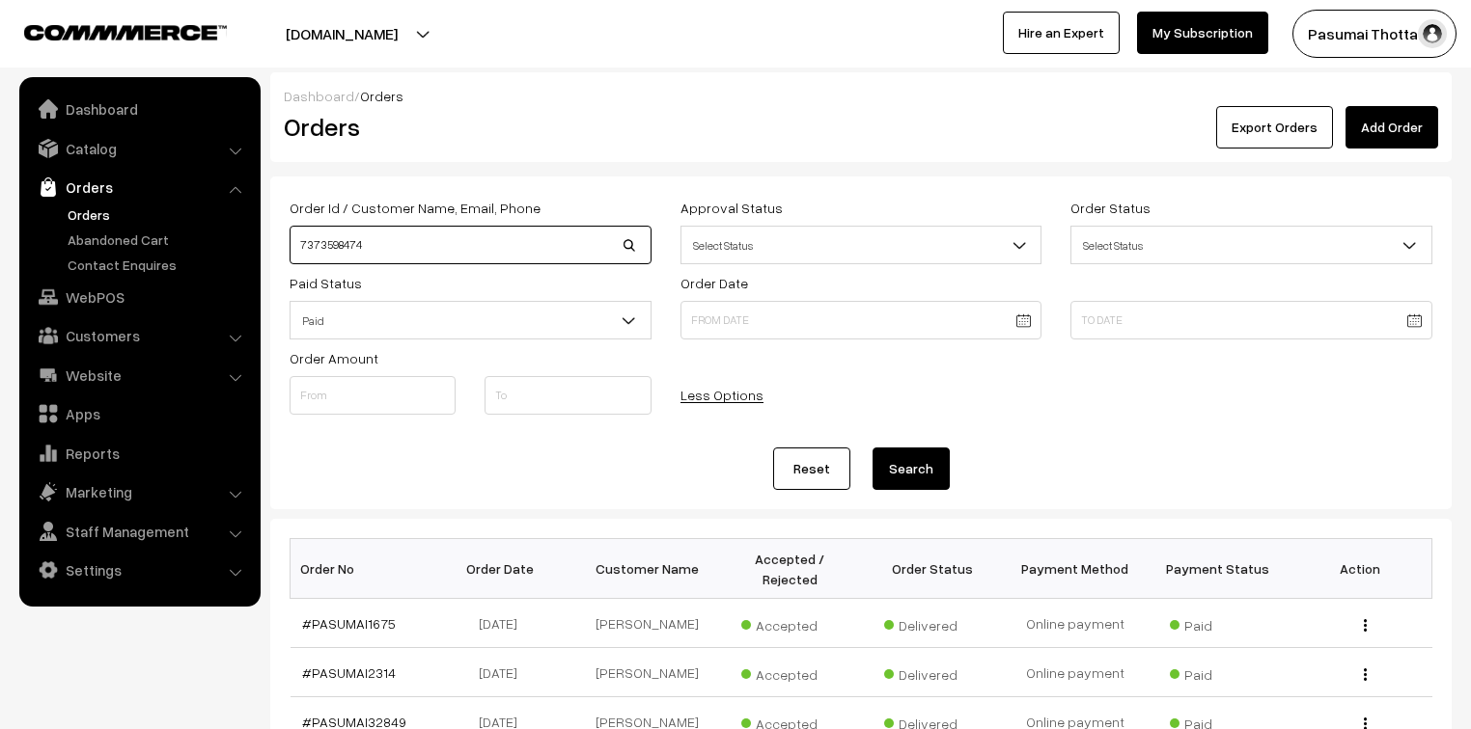
type input "7373598474"
click at [872, 448] on button "Search" at bounding box center [910, 469] width 77 height 42
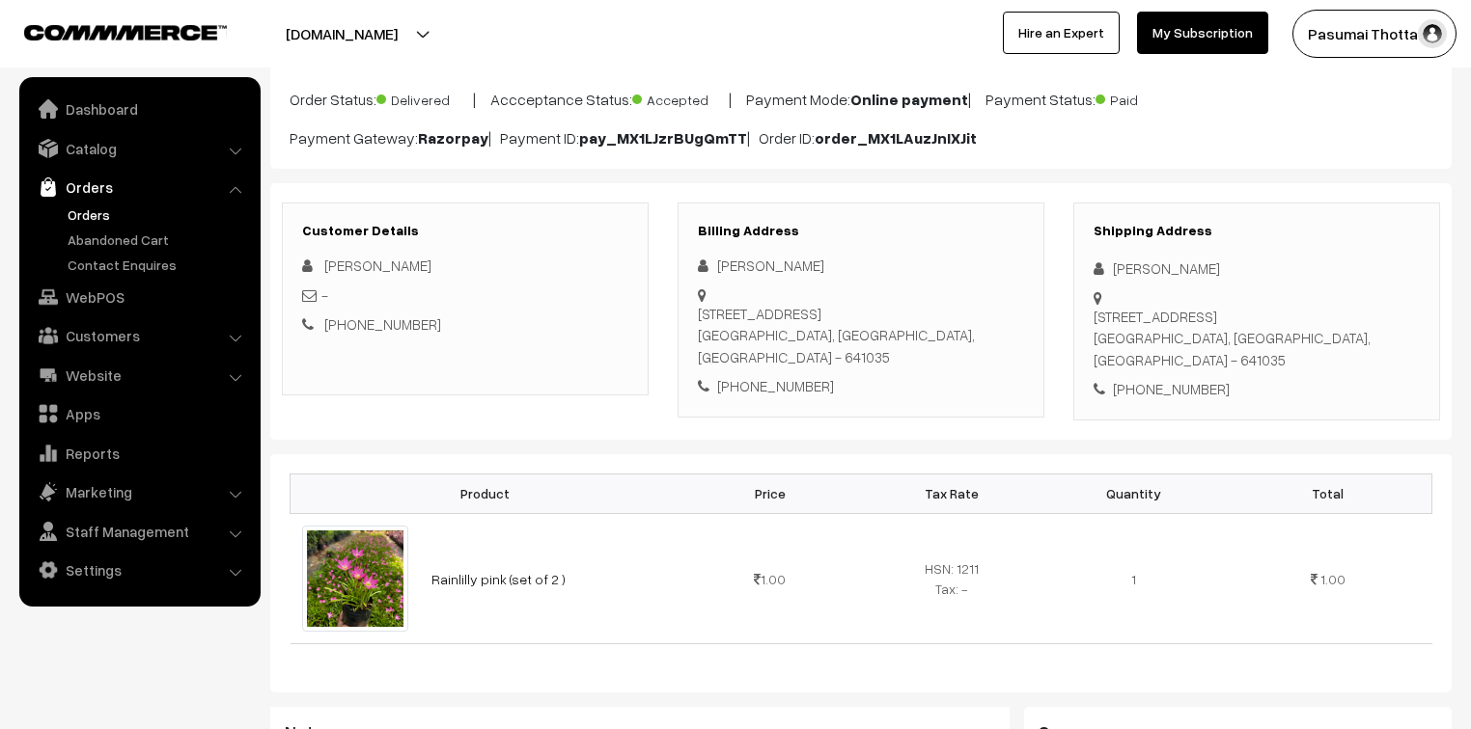
scroll to position [77, 0]
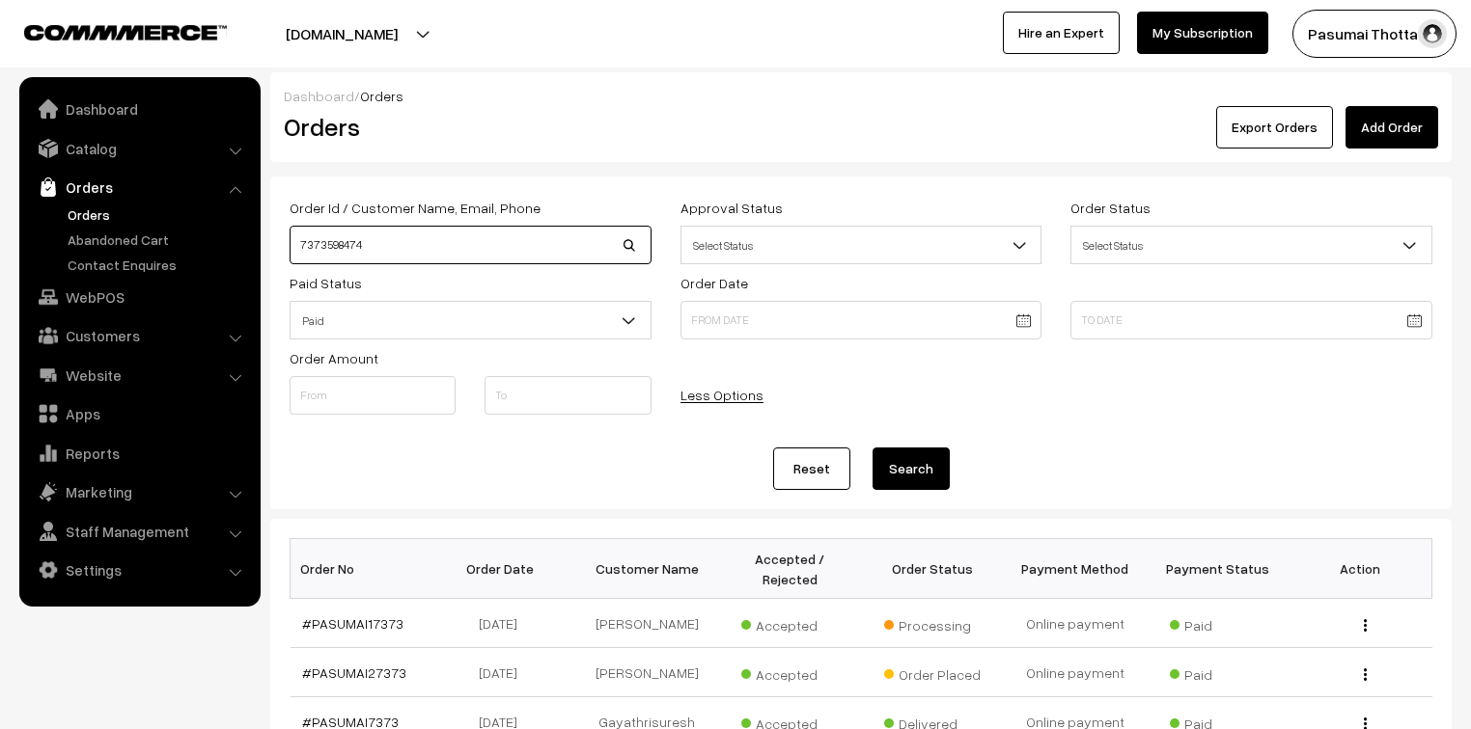
drag, startPoint x: 394, startPoint y: 247, endPoint x: 286, endPoint y: 251, distance: 108.1
click at [286, 251] on div "Order Id / Customer Name, Email, Phone 7373598474" at bounding box center [470, 230] width 391 height 69
type input "36720"
click at [872, 448] on button "Search" at bounding box center [910, 469] width 77 height 42
drag, startPoint x: 344, startPoint y: 246, endPoint x: 265, endPoint y: 249, distance: 79.2
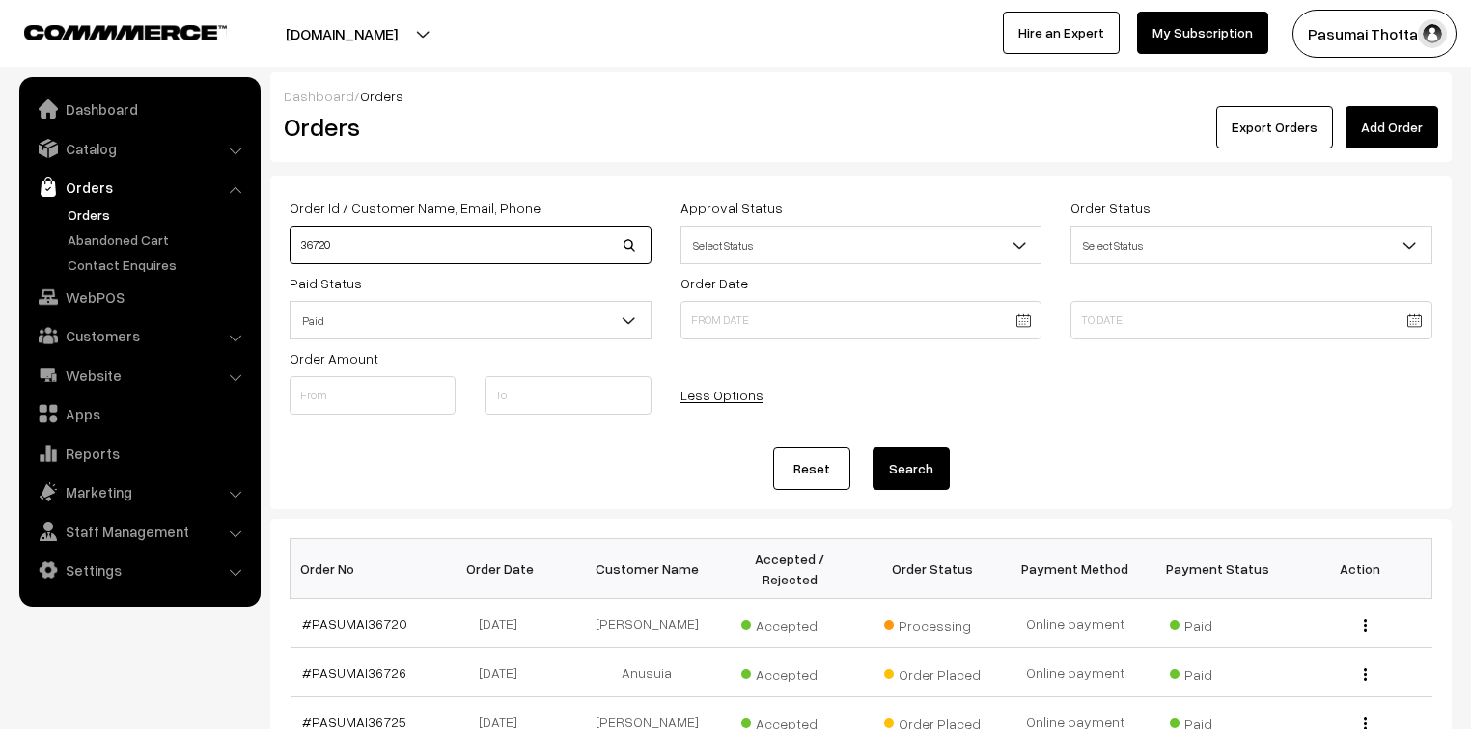
click at [265, 249] on div "Dashboard / Orders Orders Export Orders Add Order Order Id / Customer Name, Ema…" at bounding box center [735, 640] width 1471 height 1136
type input "9442866956"
click at [872, 448] on button "Search" at bounding box center [910, 469] width 77 height 42
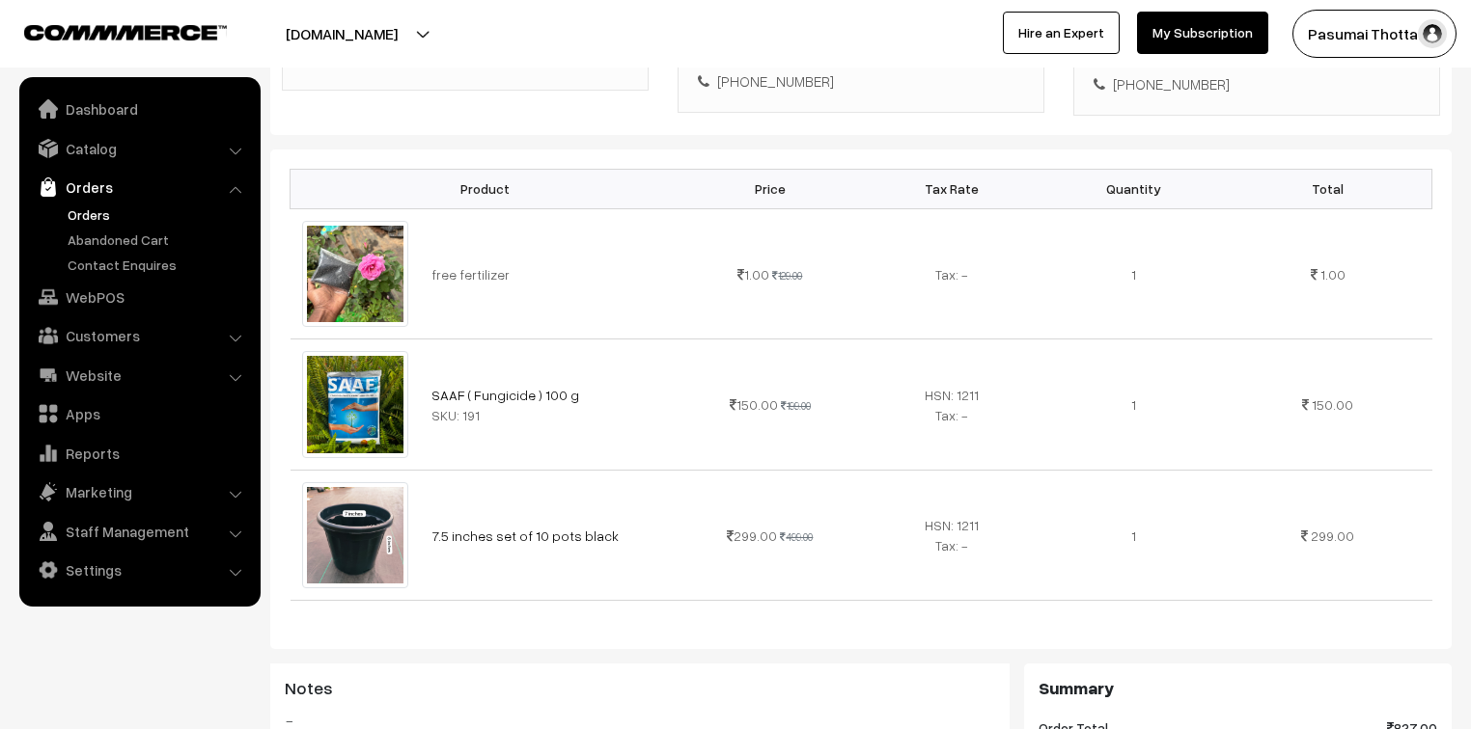
scroll to position [463, 0]
